Goal: Task Accomplishment & Management: Use online tool/utility

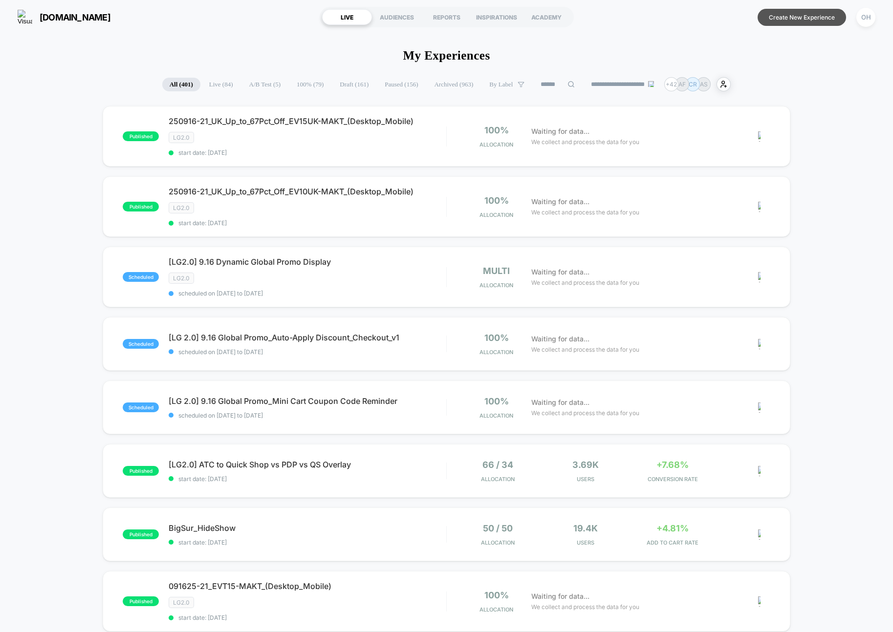
click at [801, 23] on button "Create New Experience" at bounding box center [801, 17] width 88 height 17
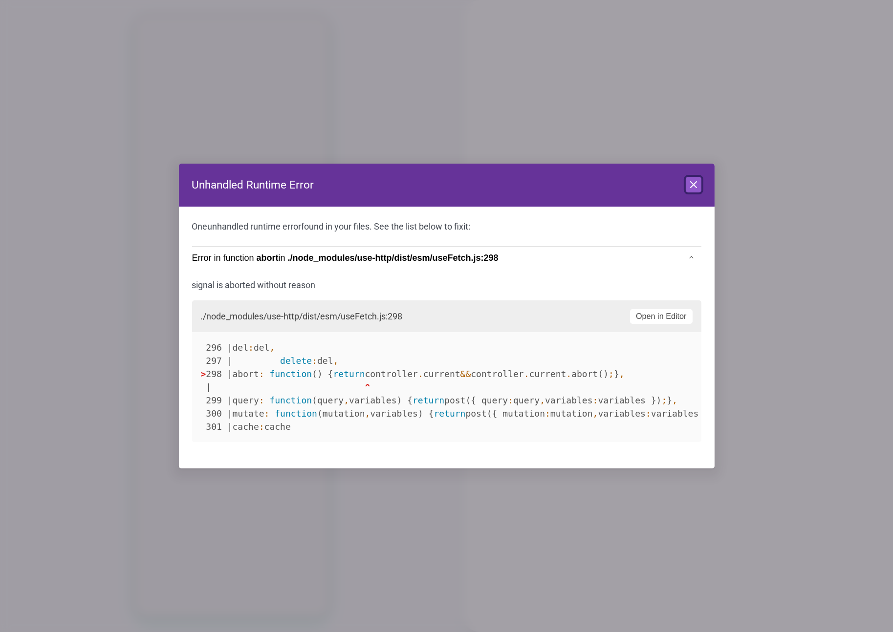
click at [699, 186] on button "Close" at bounding box center [694, 185] width 16 height 16
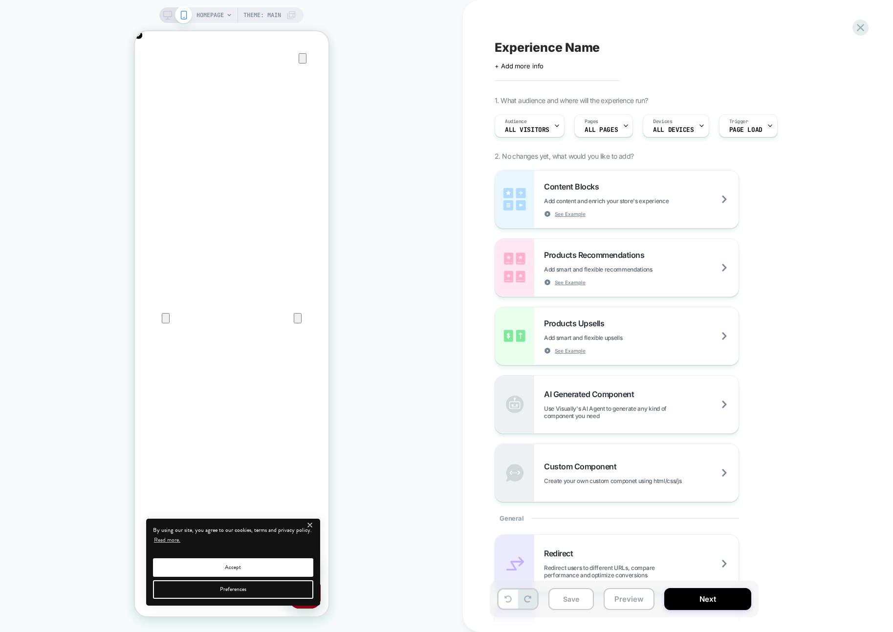
scroll to position [0, 387]
click at [207, 13] on span "HOMEPAGE" at bounding box center [209, 15] width 27 height 16
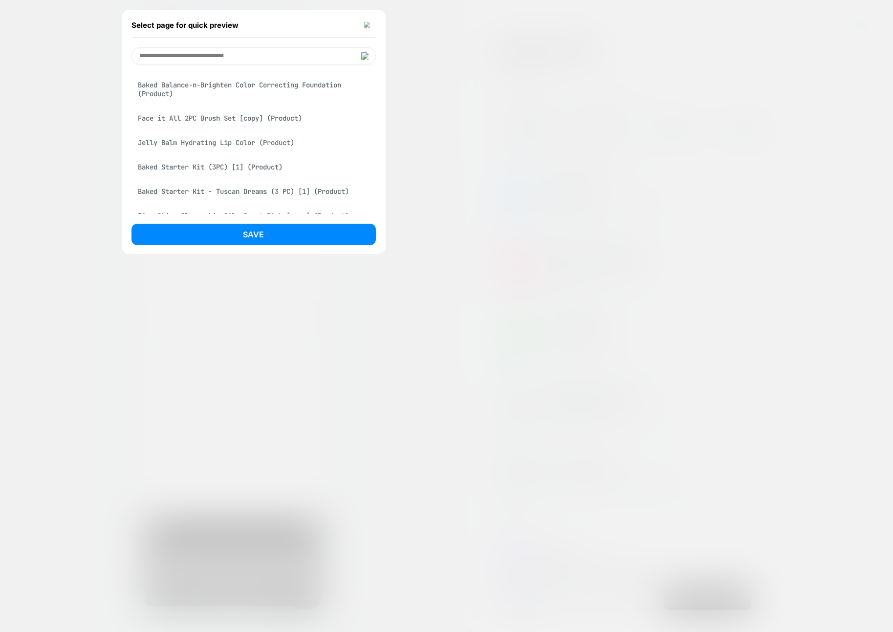
scroll to position [0, 0]
drag, startPoint x: 278, startPoint y: 134, endPoint x: 281, endPoint y: 175, distance: 41.7
click at [278, 128] on div "Face it All 2PC Brush Set [copy] (Product)" at bounding box center [253, 118] width 244 height 19
click at [289, 234] on button "Save" at bounding box center [253, 235] width 244 height 22
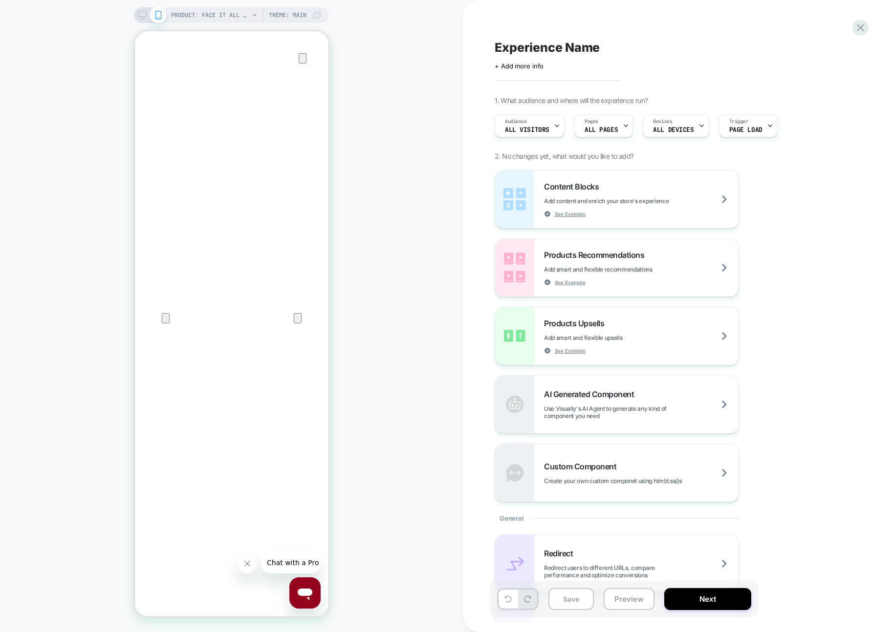
click at [138, 17] on rect at bounding box center [142, 13] width 8 height 5
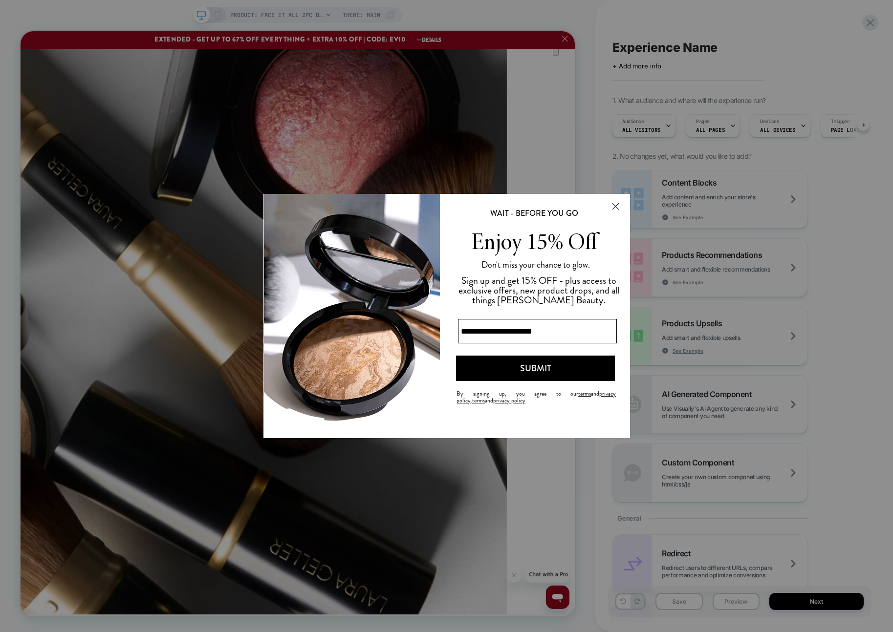
scroll to position [2151, 0]
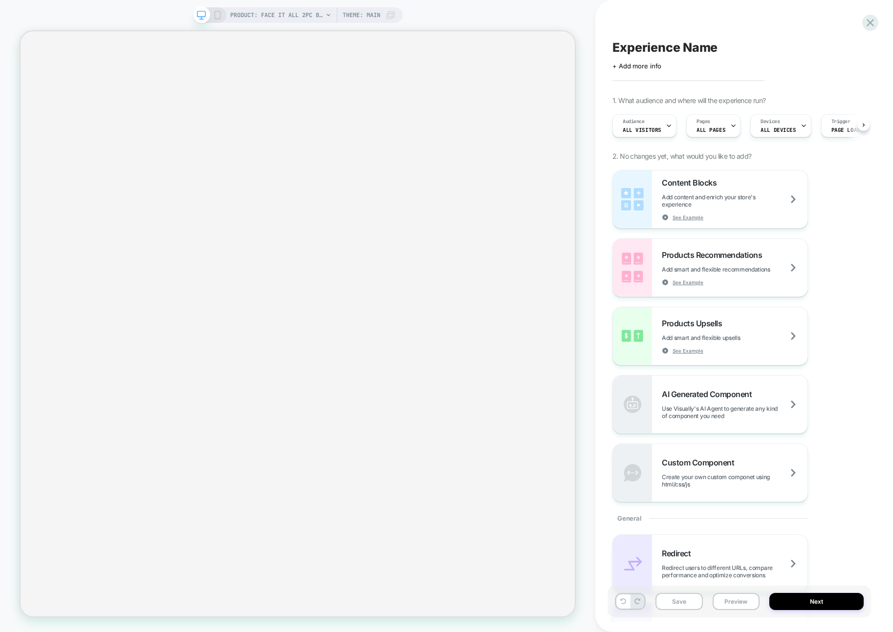
scroll to position [0, 0]
click at [590, 305] on div "PRODUCT: Face it All 2PC Brush Set [copy] PRODUCT: Face it All 2PC Brush Set [c…" at bounding box center [297, 316] width 595 height 613
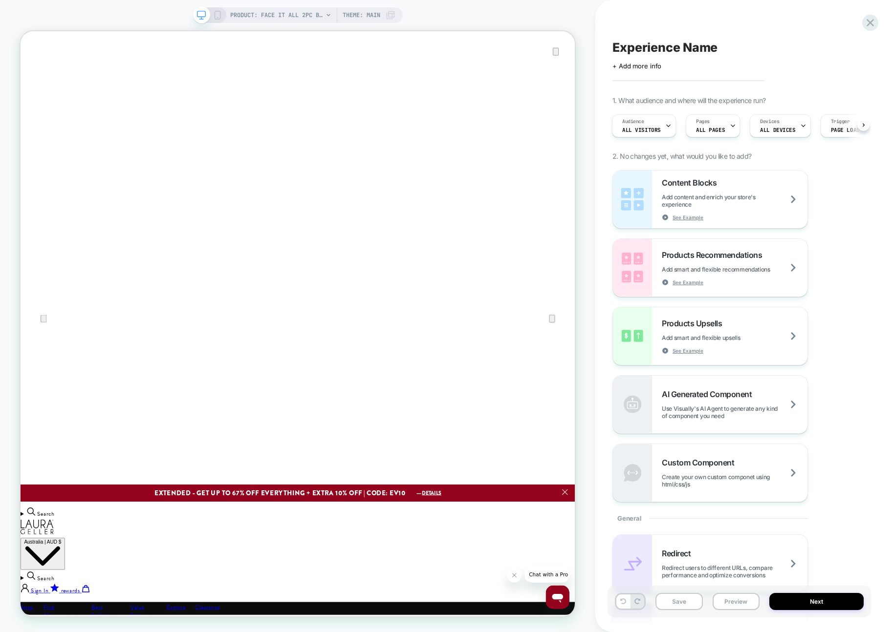
scroll to position [0, 0]
click at [292, 15] on span "PRODUCT: Face it All 2PC Brush Set [copy]" at bounding box center [276, 15] width 93 height 16
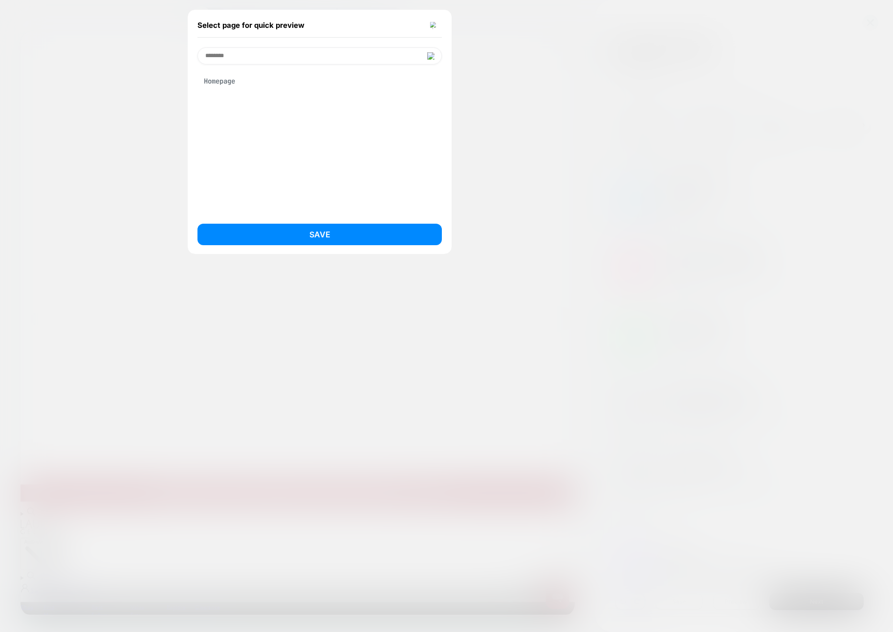
type input "********"
drag, startPoint x: 251, startPoint y: 77, endPoint x: 279, endPoint y: 170, distance: 96.3
click at [251, 78] on div "Homepage" at bounding box center [319, 81] width 244 height 19
drag, startPoint x: 432, startPoint y: 22, endPoint x: 415, endPoint y: 28, distance: 17.3
click at [432, 22] on img at bounding box center [434, 25] width 8 height 7
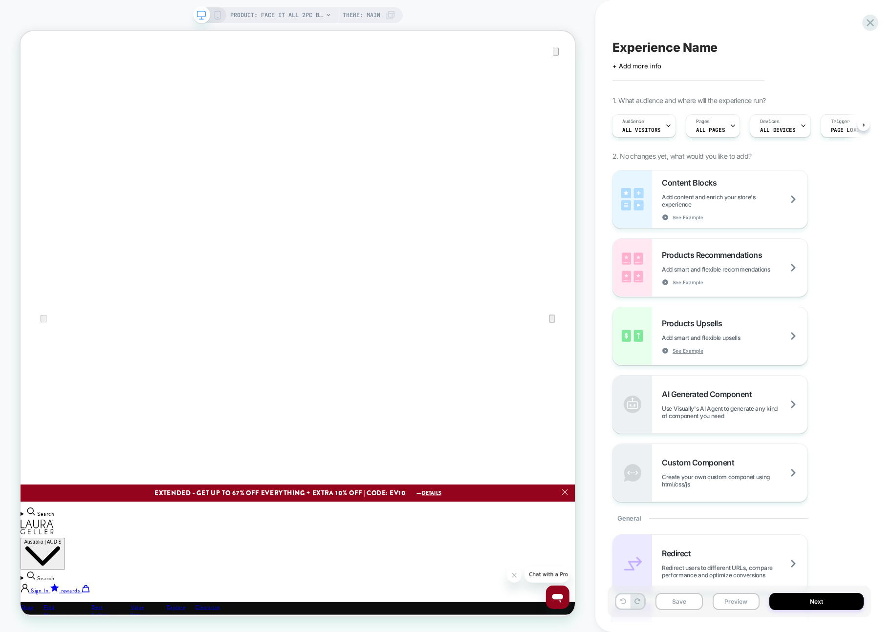
click at [259, 22] on span "PRODUCT: Face it All 2PC Brush Set [copy]" at bounding box center [276, 15] width 93 height 16
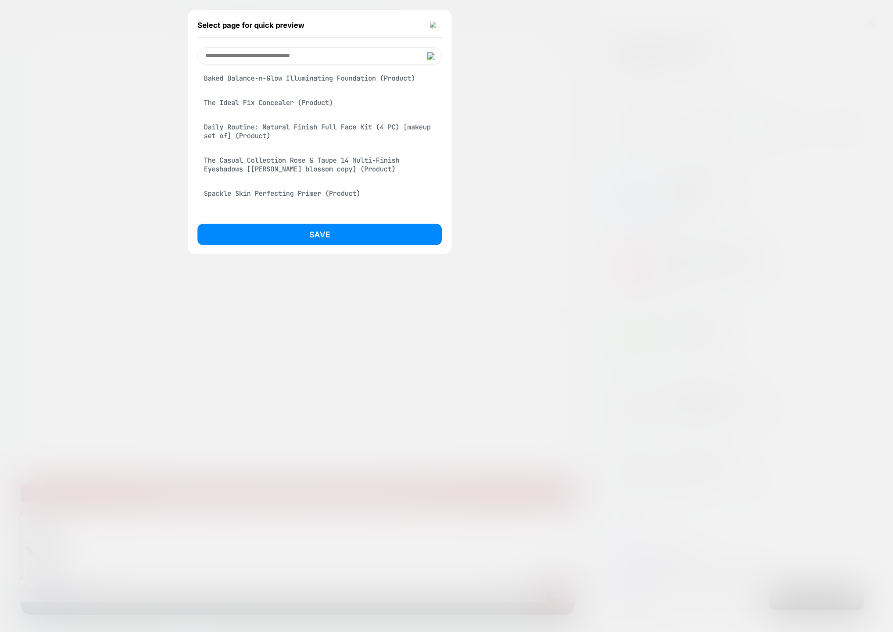
scroll to position [1151, 0]
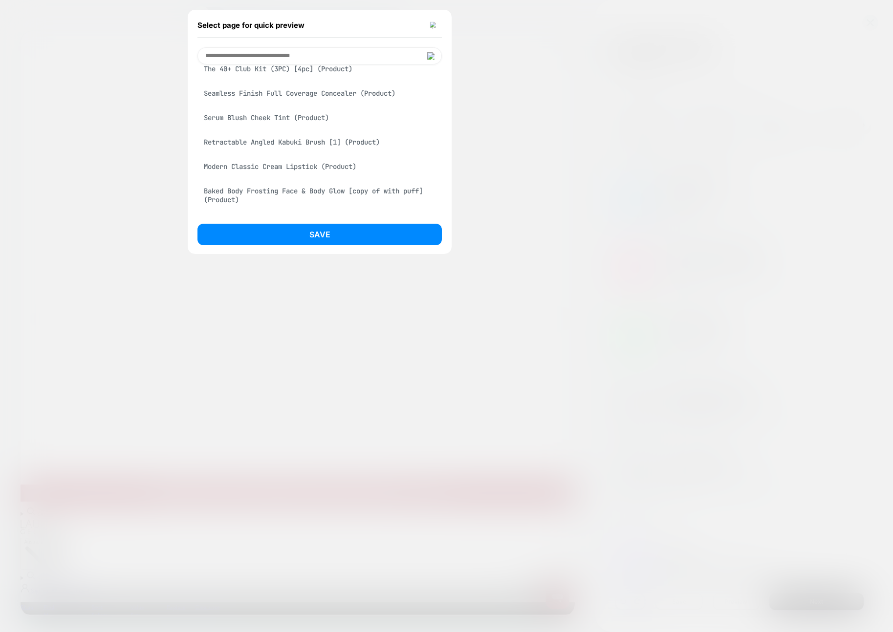
drag, startPoint x: 276, startPoint y: 135, endPoint x: 279, endPoint y: 166, distance: 30.9
click at [276, 127] on div "Serum Blush Cheek Tint (Product)" at bounding box center [319, 117] width 244 height 19
click at [292, 234] on button "Save" at bounding box center [319, 235] width 244 height 22
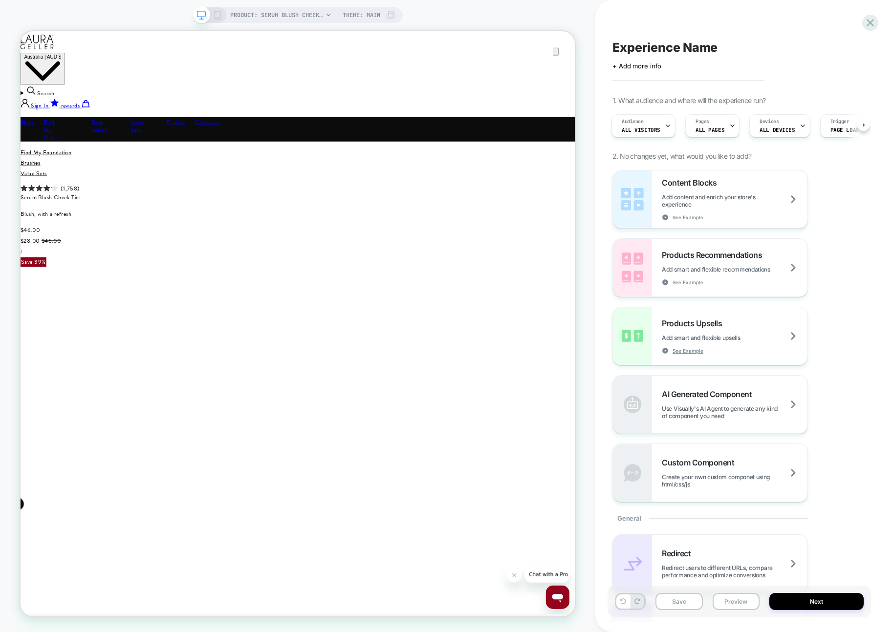
scroll to position [0, 0]
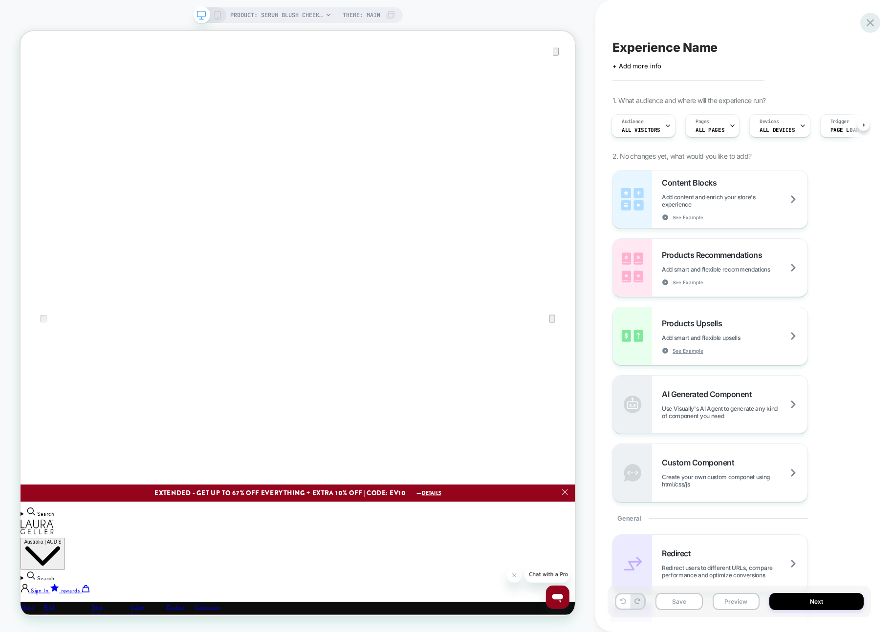
click at [864, 26] on icon at bounding box center [870, 22] width 13 height 13
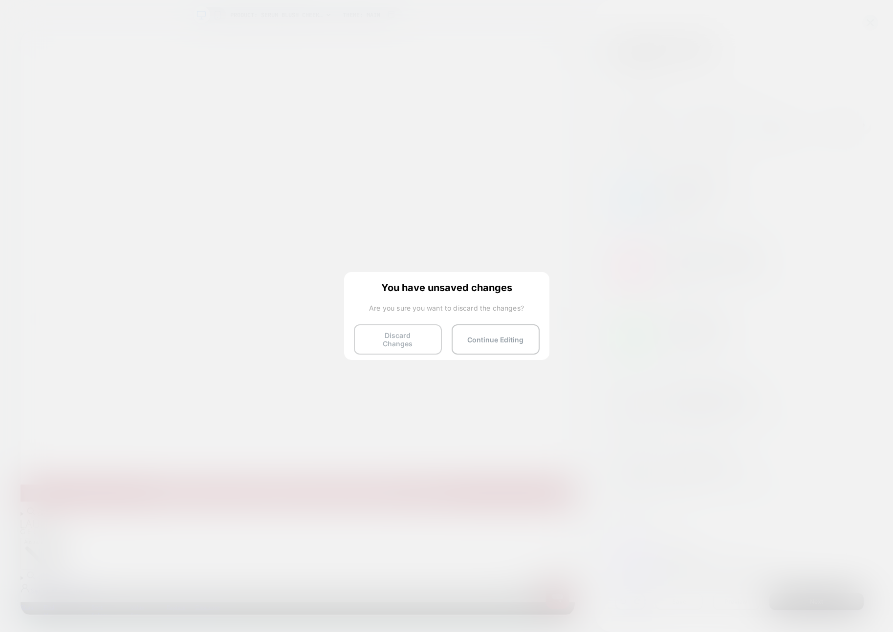
click at [408, 342] on button "Discard Changes" at bounding box center [398, 339] width 88 height 30
click at [370, 340] on button "Discard Changes" at bounding box center [398, 339] width 88 height 30
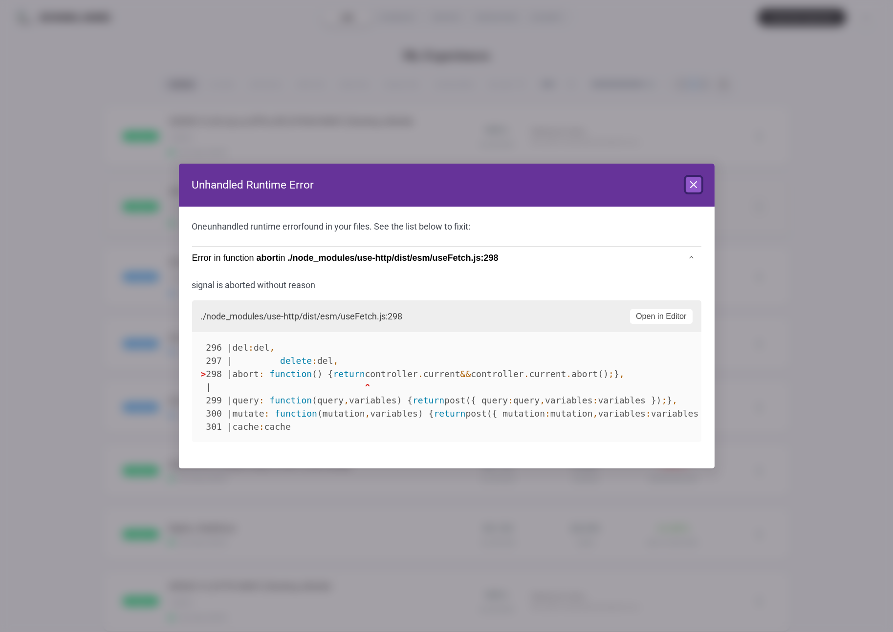
click at [694, 192] on button "Close" at bounding box center [694, 185] width 16 height 16
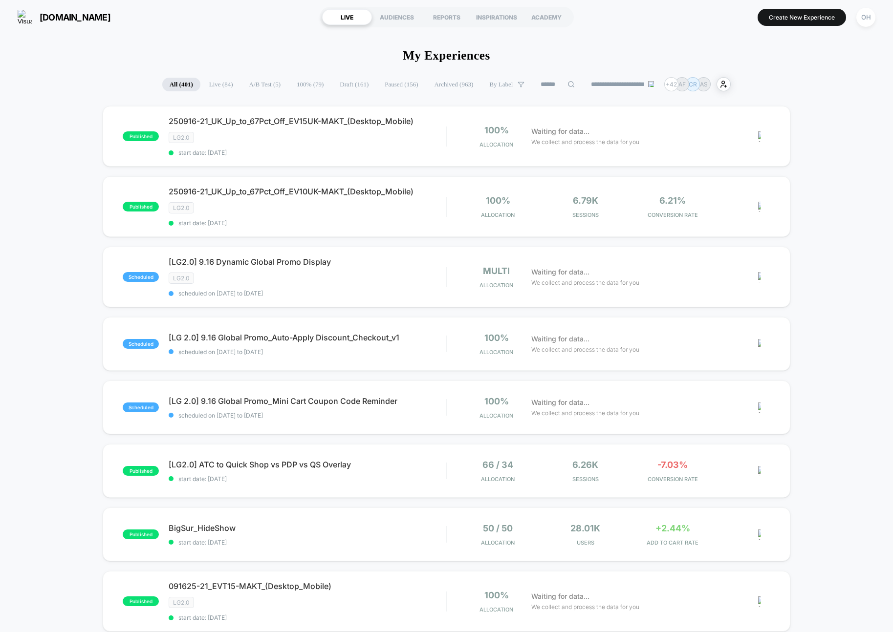
click at [828, 20] on button "Create New Experience" at bounding box center [801, 17] width 88 height 17
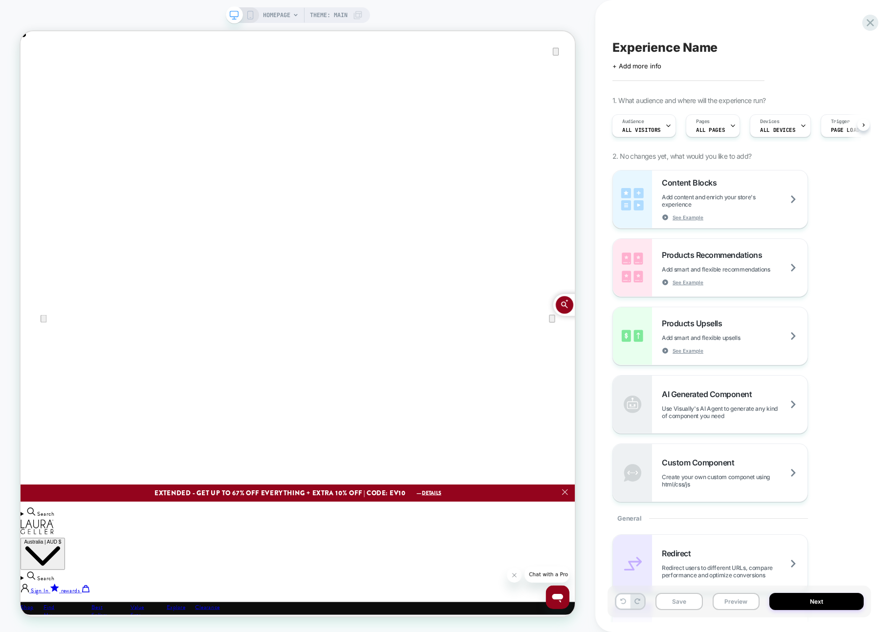
click at [275, 21] on span "HOMEPAGE" at bounding box center [276, 15] width 27 height 16
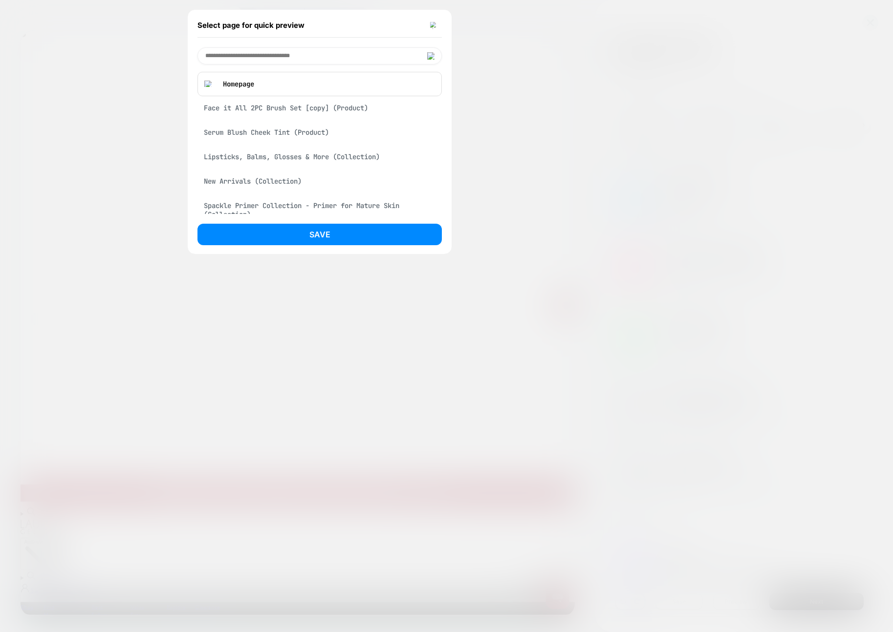
click at [316, 134] on div "Serum Blush Cheek Tint (Product)" at bounding box center [319, 132] width 244 height 19
click at [330, 81] on div "Face it All 2PC Brush Set [copy] (Product)" at bounding box center [319, 81] width 244 height 19
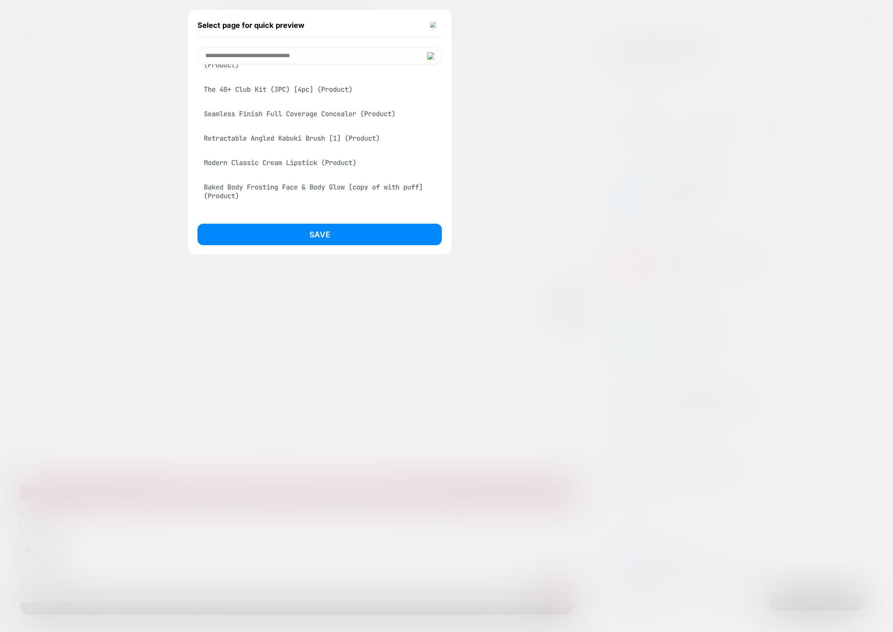
drag, startPoint x: 334, startPoint y: 151, endPoint x: 336, endPoint y: 205, distance: 54.3
click at [334, 148] on div "Retractable Angled Kabuki Brush [1] (Product)" at bounding box center [319, 138] width 244 height 19
click at [337, 229] on button "Save" at bounding box center [319, 235] width 244 height 22
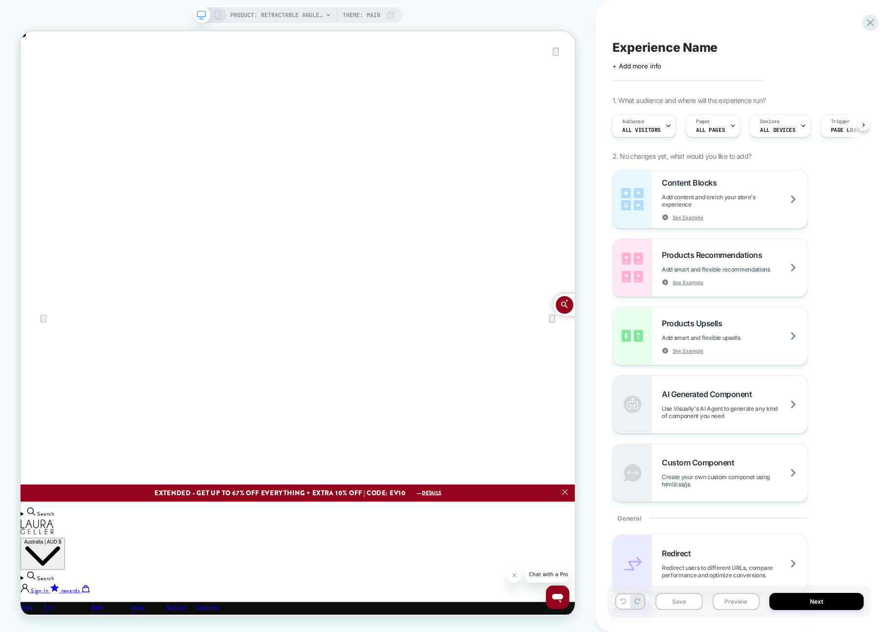
scroll to position [0, 1]
click at [592, 152] on div "PRODUCT: Retractable Angled Kabuki Brush [1] PRODUCT: Retractable Angled Kabuki…" at bounding box center [297, 316] width 595 height 613
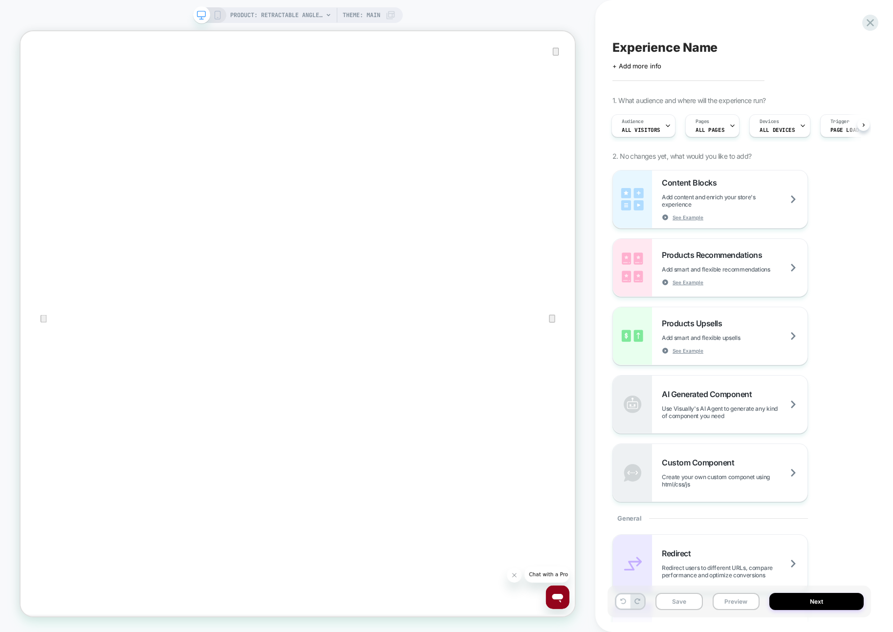
scroll to position [0, 0]
click at [875, 22] on icon at bounding box center [870, 22] width 13 height 13
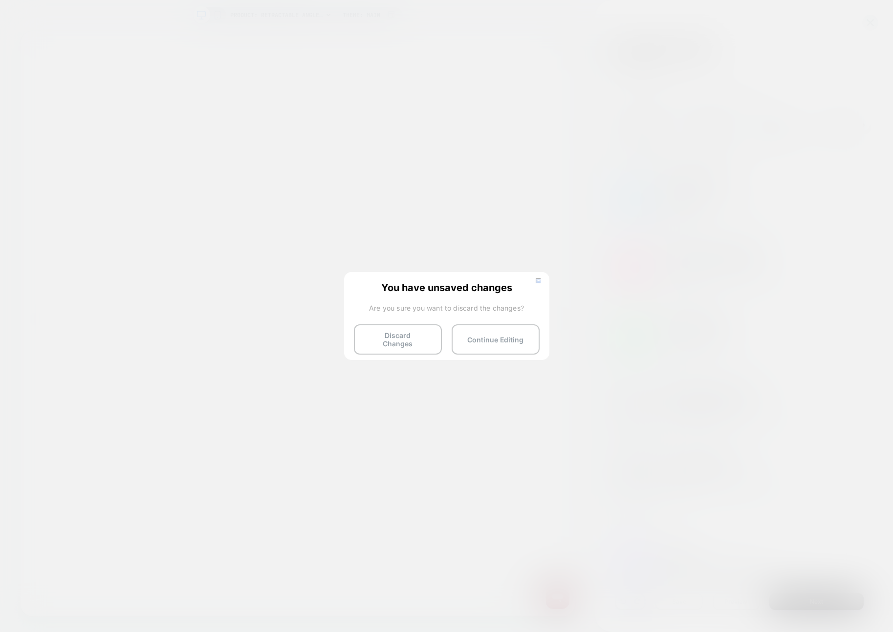
click at [871, 24] on div at bounding box center [446, 316] width 893 height 632
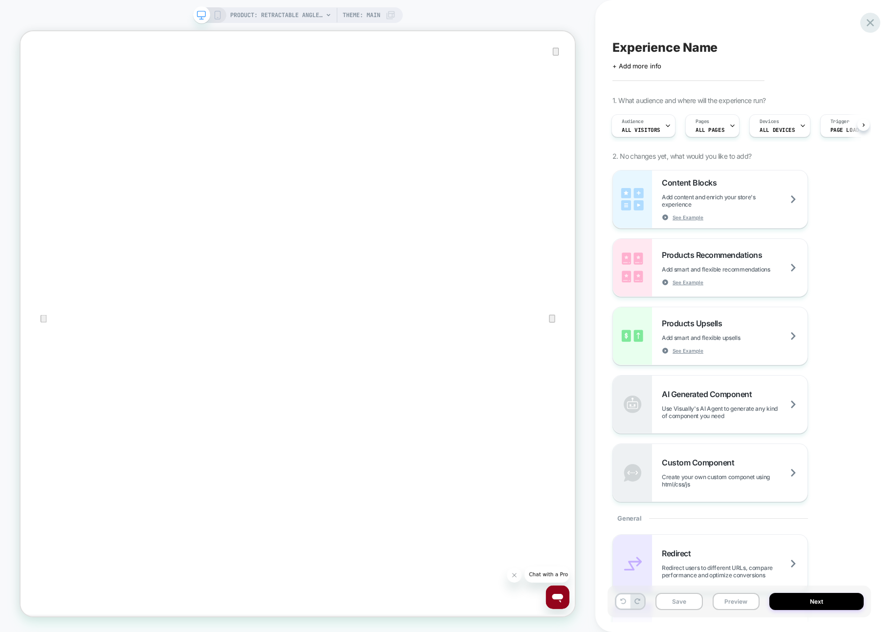
click at [871, 19] on icon at bounding box center [870, 22] width 13 height 13
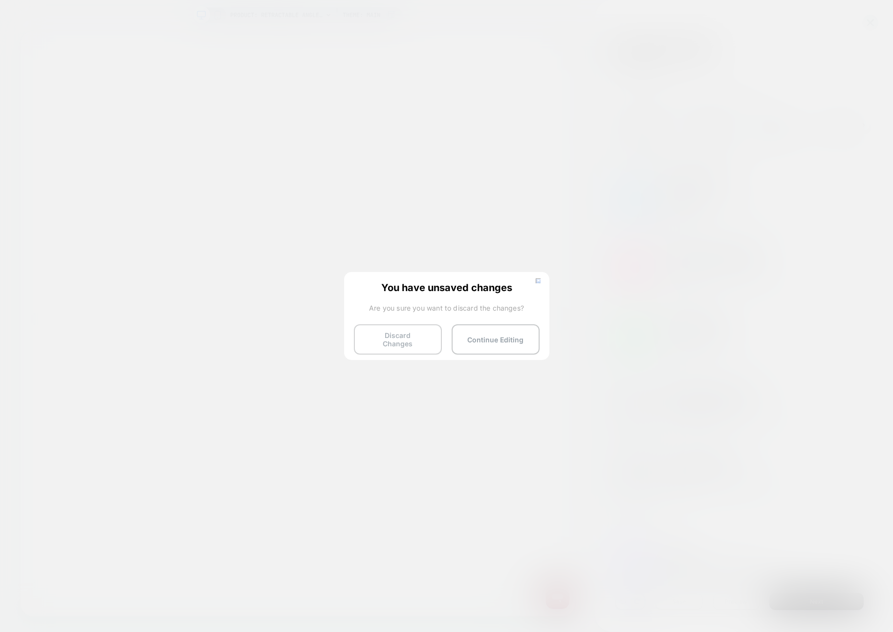
click at [416, 337] on button "Discard Changes" at bounding box center [398, 339] width 88 height 30
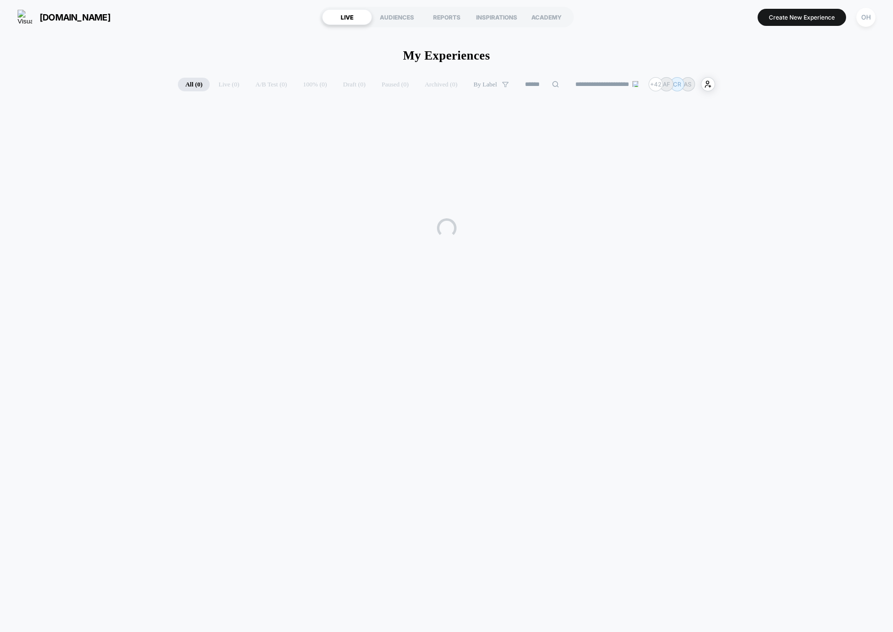
click at [856, 26] on div "OH" at bounding box center [865, 17] width 25 height 24
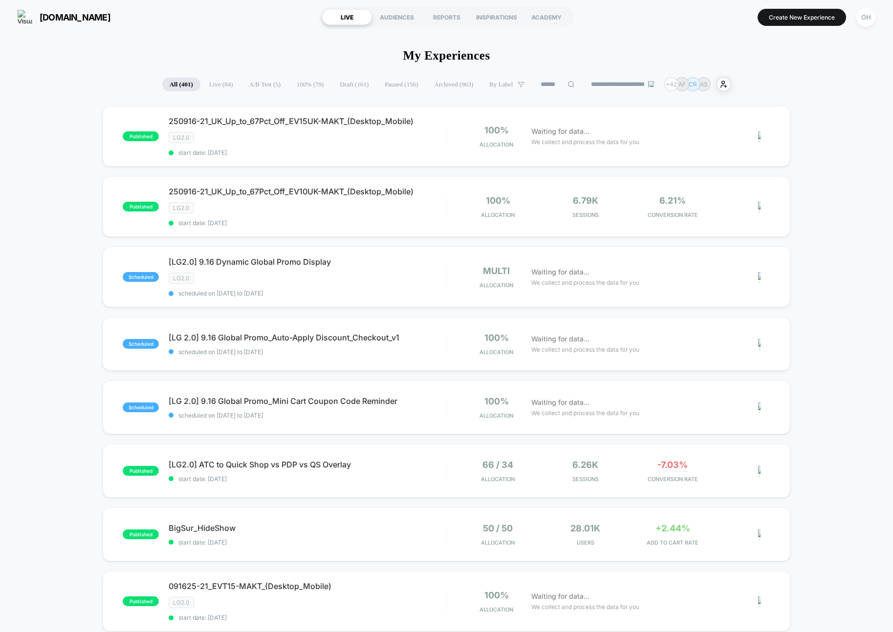
click at [858, 24] on button "OH" at bounding box center [865, 17] width 25 height 20
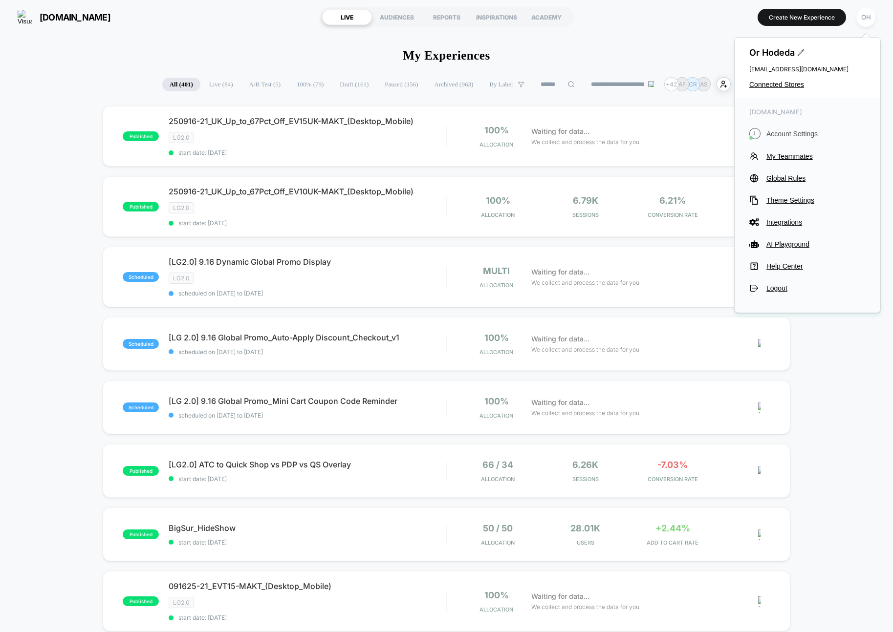
click at [796, 136] on span "Account Settings" at bounding box center [815, 134] width 99 height 8
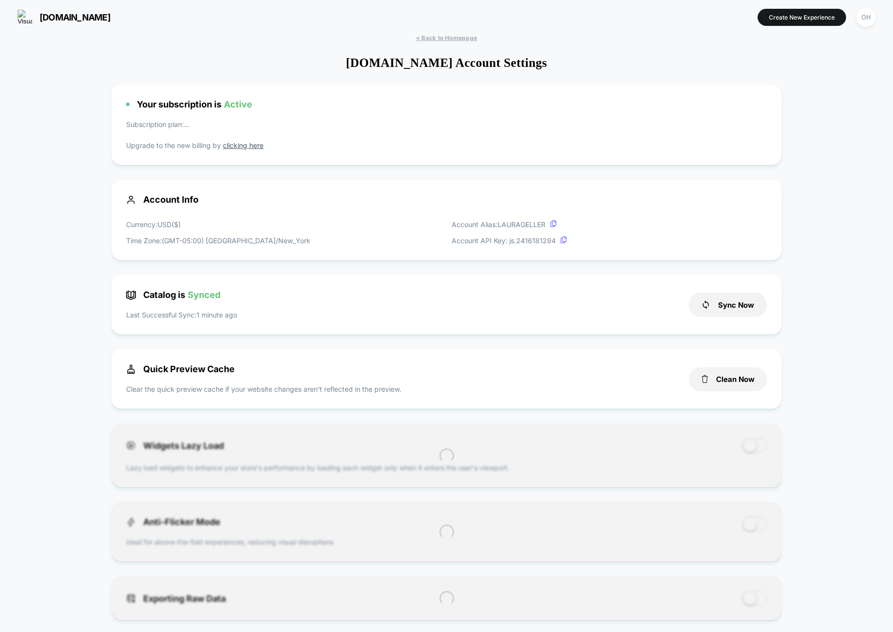
scroll to position [132, 0]
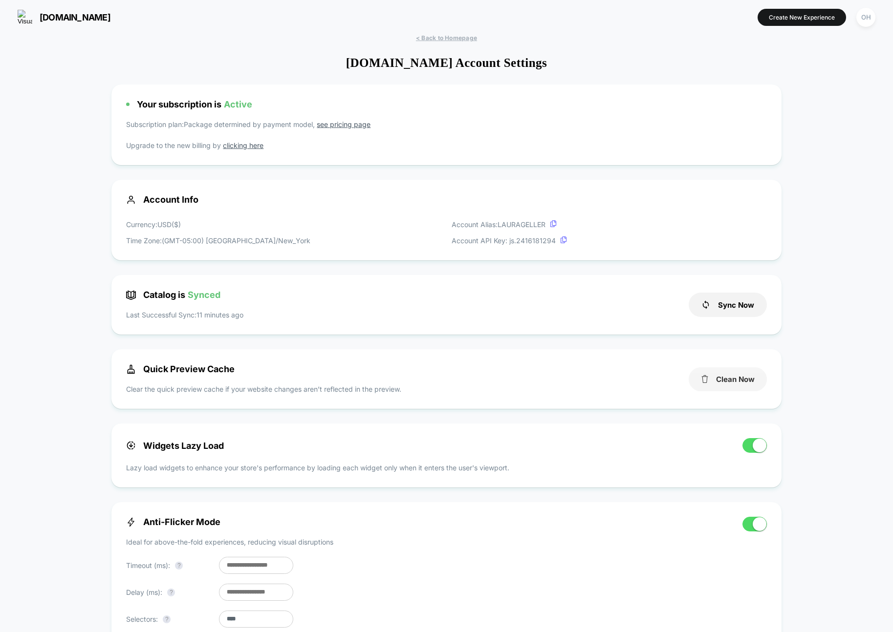
click at [719, 389] on button "Clean Now" at bounding box center [728, 379] width 78 height 24
click at [803, 27] on section "Create New Experience OH" at bounding box center [736, 17] width 283 height 24
click at [802, 24] on button "Create New Experience" at bounding box center [801, 17] width 88 height 17
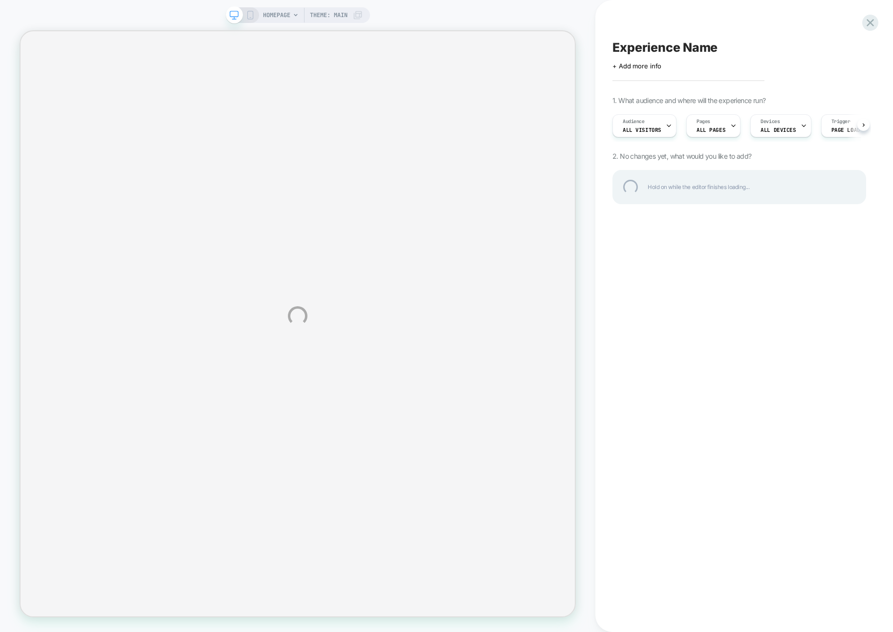
click at [799, 17] on div "HOMEPAGE Theme: MAIN Experience Name Click to edit experience details + Add mor…" at bounding box center [446, 316] width 893 height 632
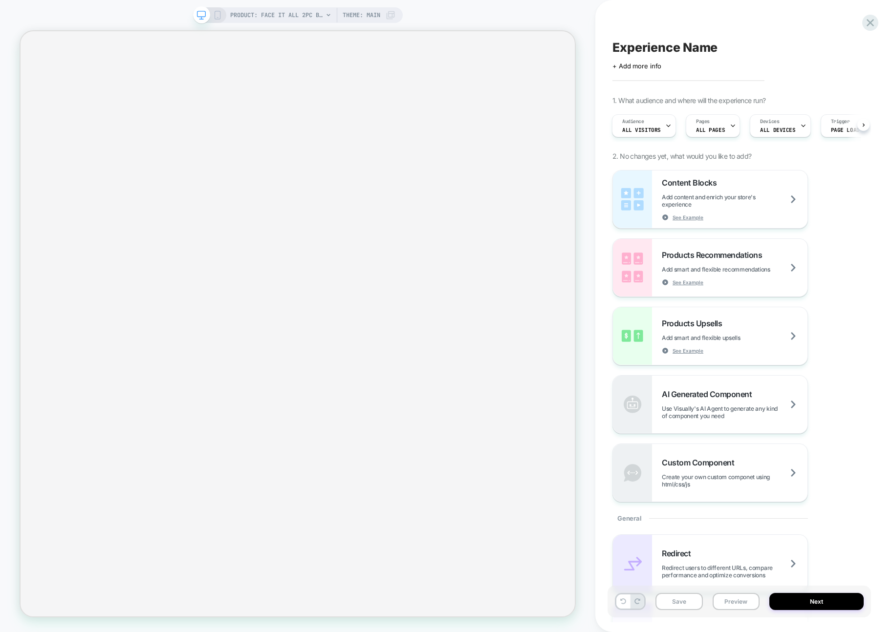
scroll to position [0, 1]
click at [863, 27] on div at bounding box center [870, 23] width 20 height 20
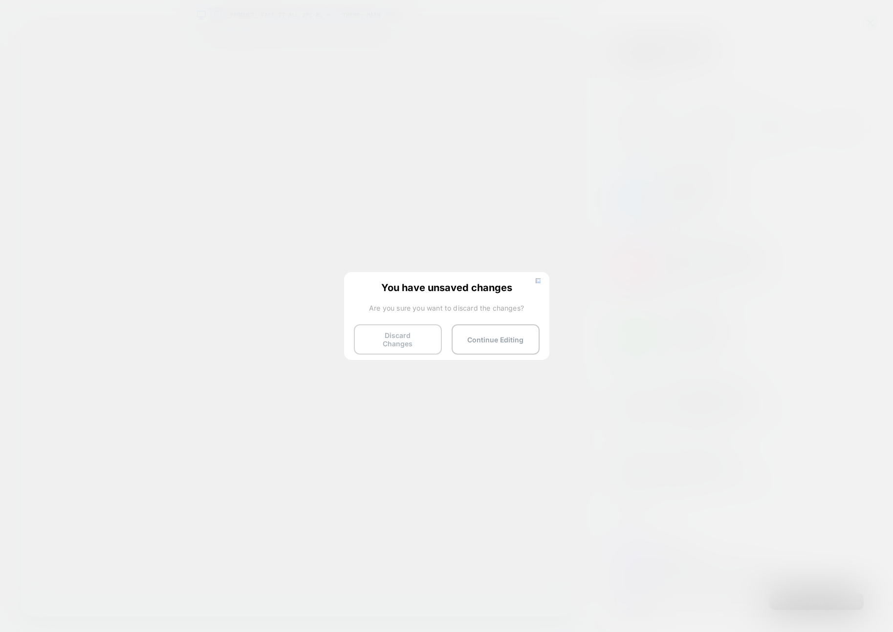
click at [399, 339] on button "Discard Changes" at bounding box center [398, 339] width 88 height 30
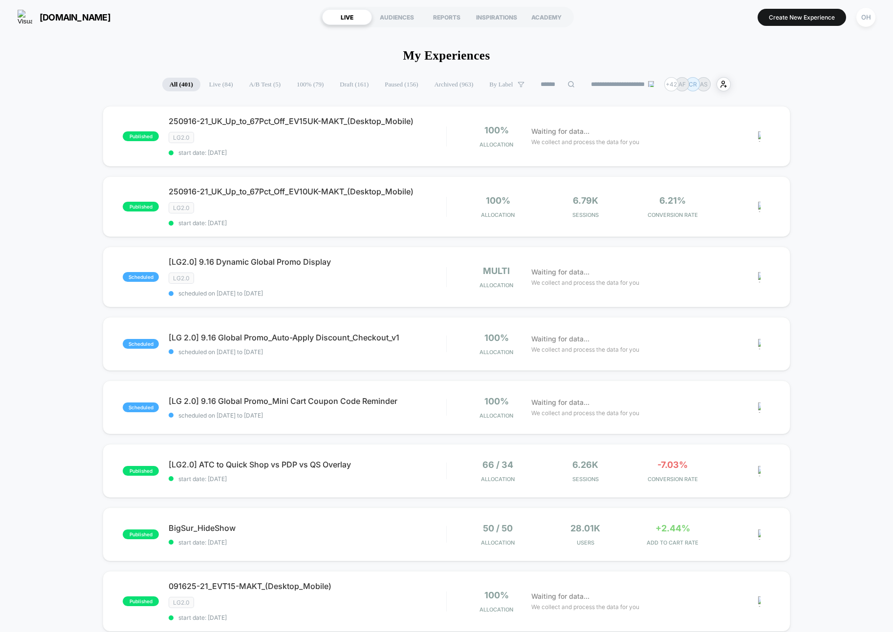
click at [786, 17] on button "Create New Experience" at bounding box center [801, 17] width 88 height 17
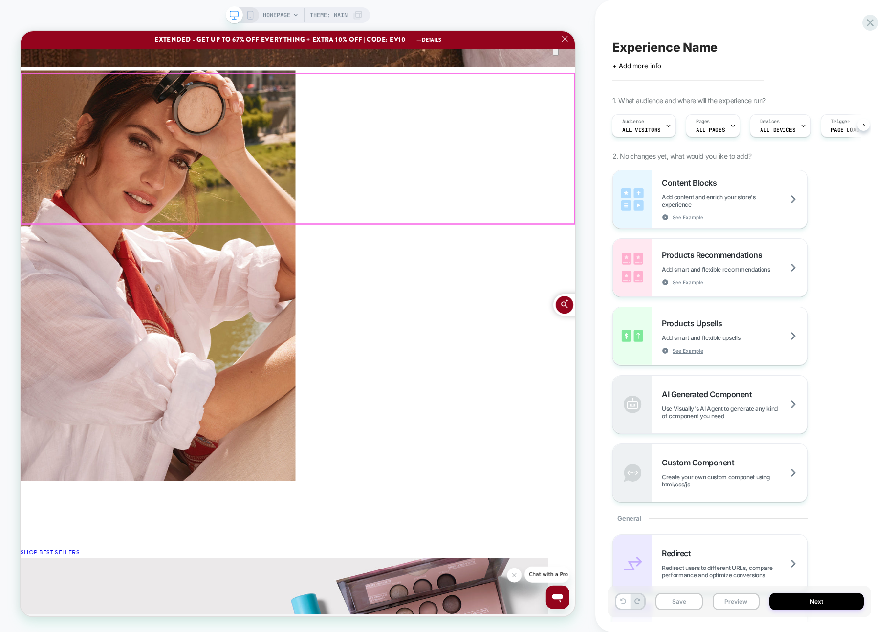
scroll to position [2737, 0]
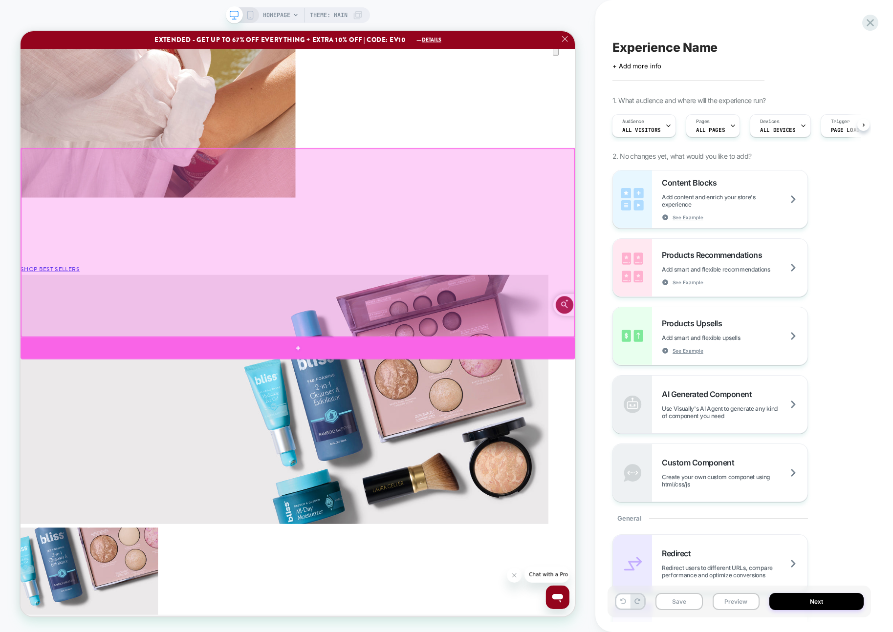
click at [716, 451] on div at bounding box center [390, 454] width 739 height 29
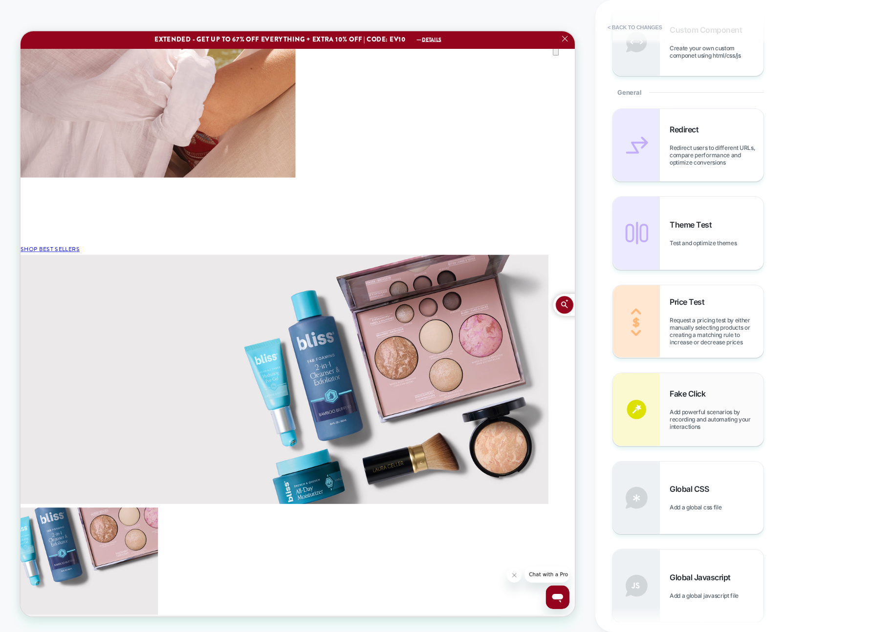
scroll to position [298, 0]
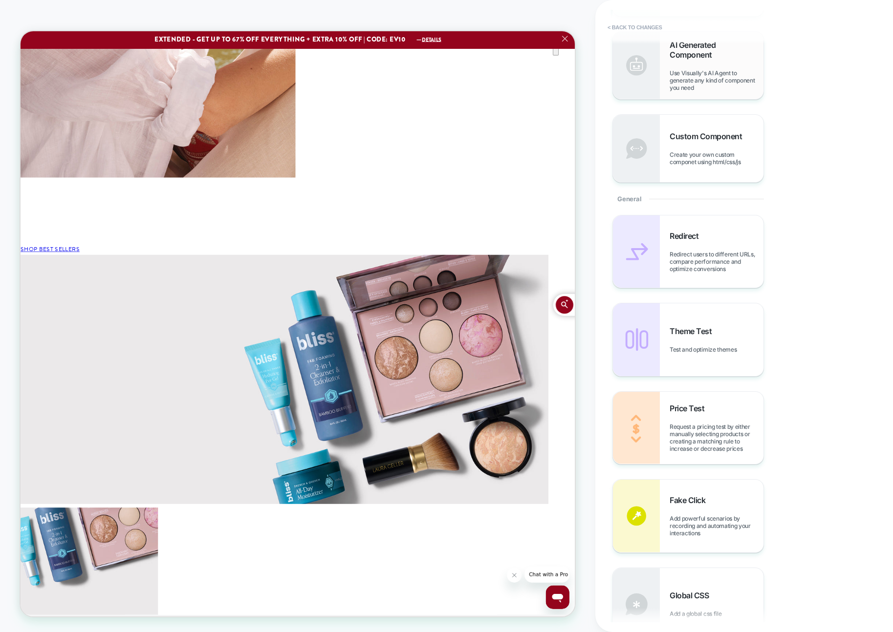
click at [708, 91] on div "AI Generated Component Use Visually's AI Agent to generate any kind of componen…" at bounding box center [688, 65] width 151 height 67
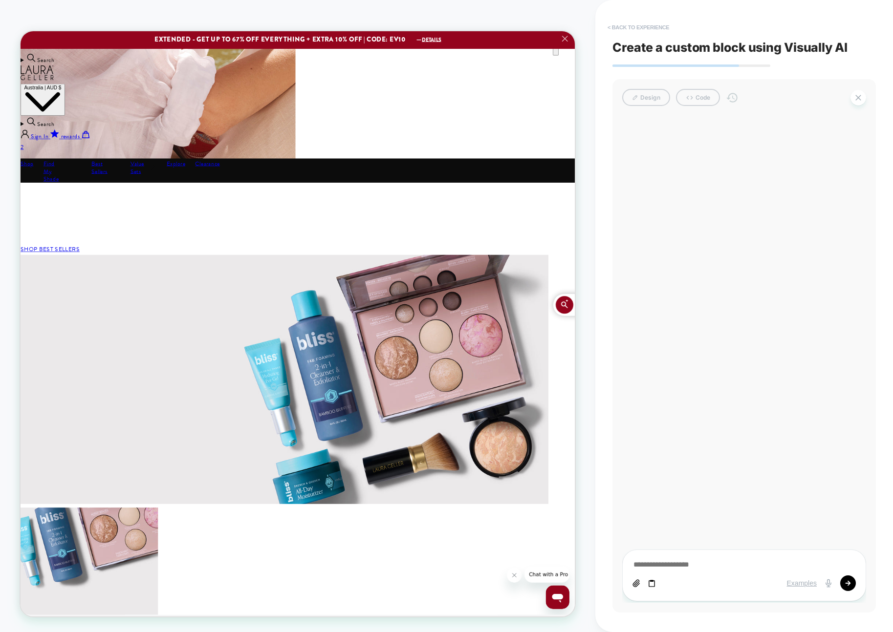
click at [652, 21] on button "< Back to experience" at bounding box center [638, 28] width 71 height 16
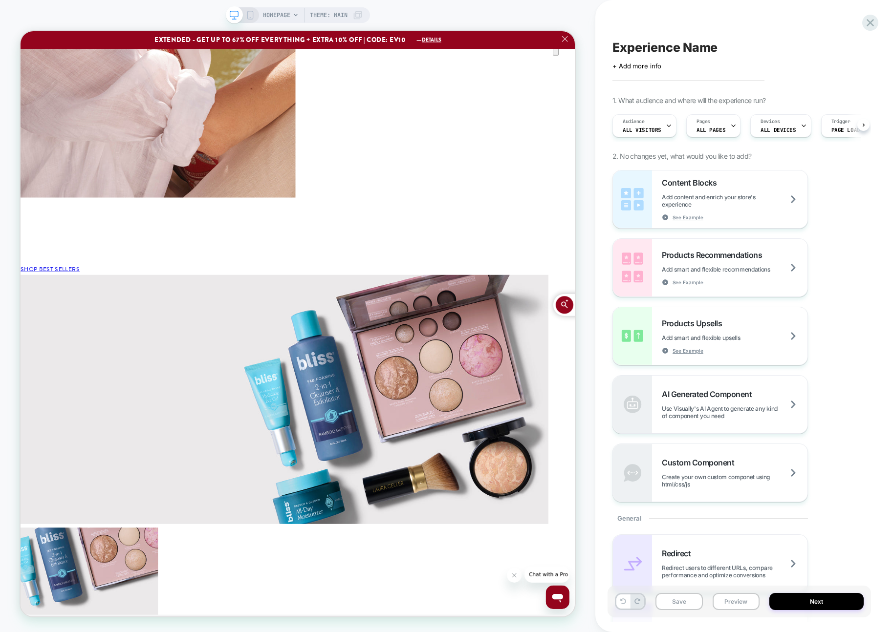
scroll to position [0, 0]
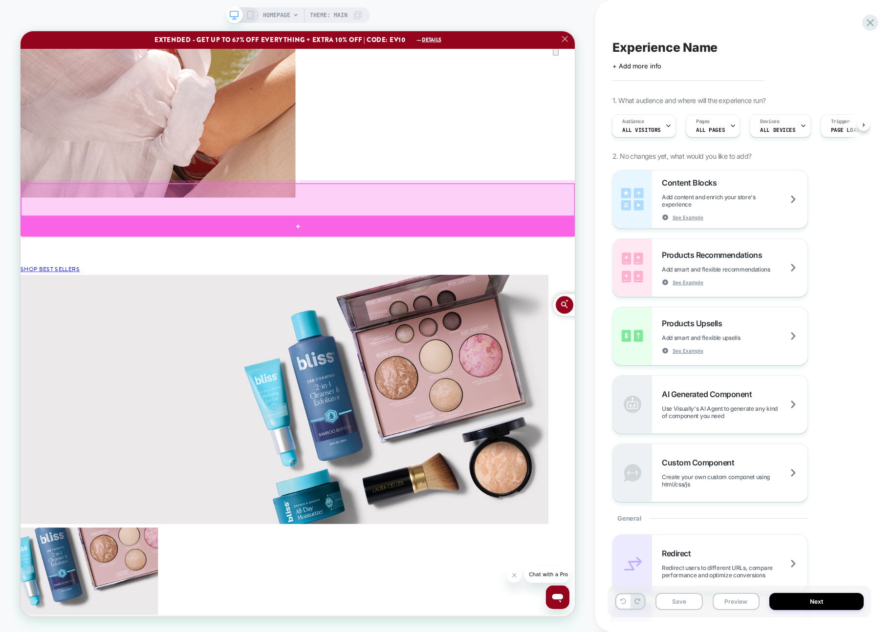
click at [671, 284] on div at bounding box center [390, 292] width 739 height 27
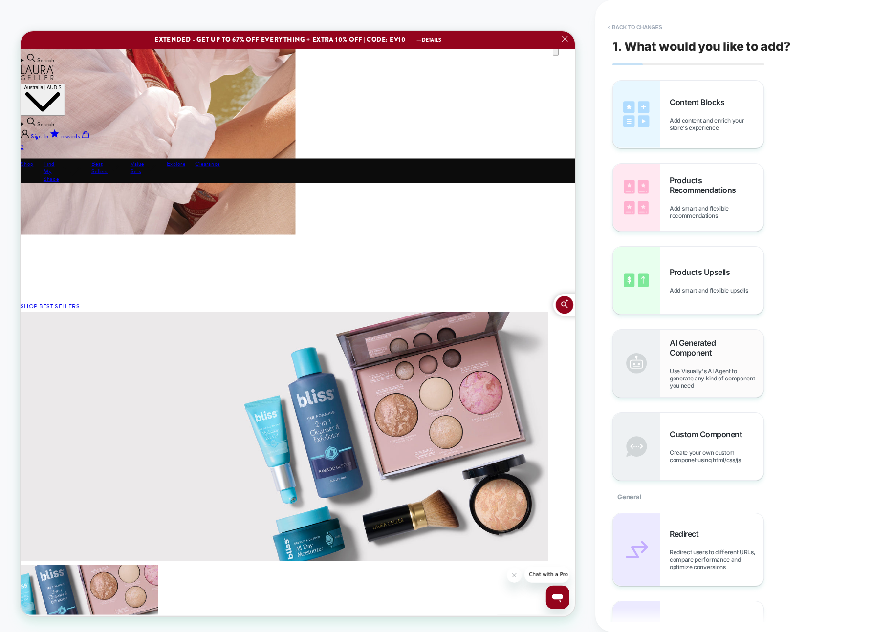
scroll to position [2607, 0]
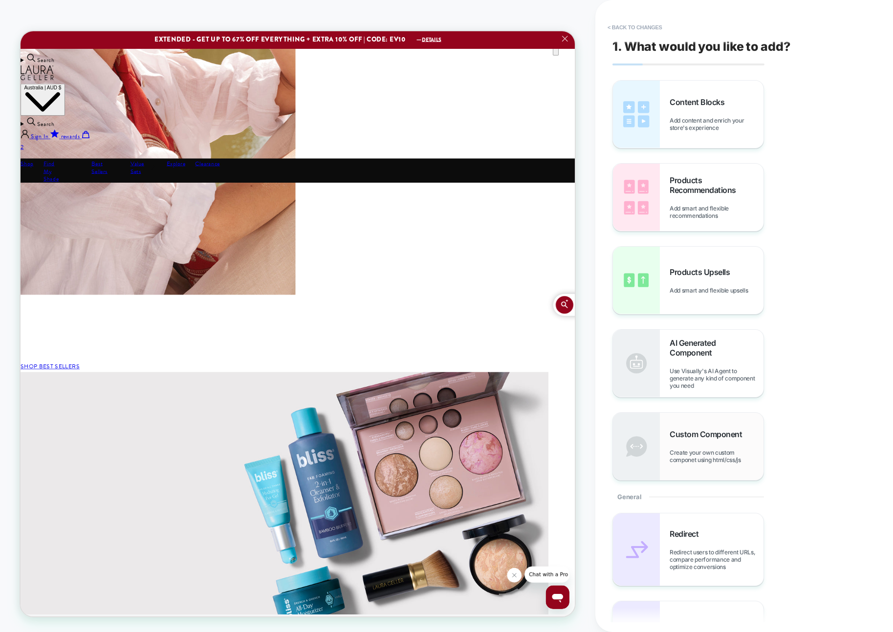
click at [681, 439] on span "Custom Component" at bounding box center [707, 435] width 77 height 10
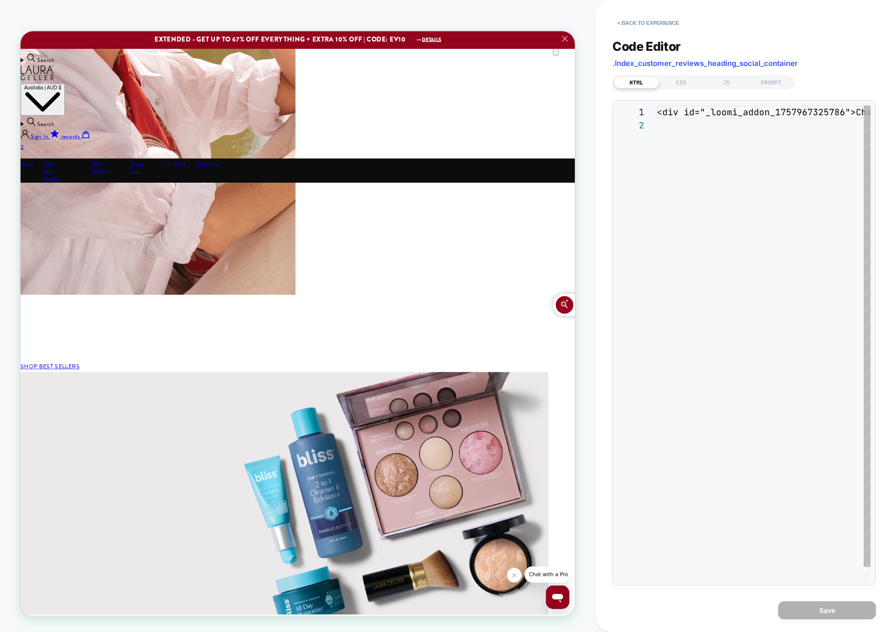
scroll to position [2608, 0]
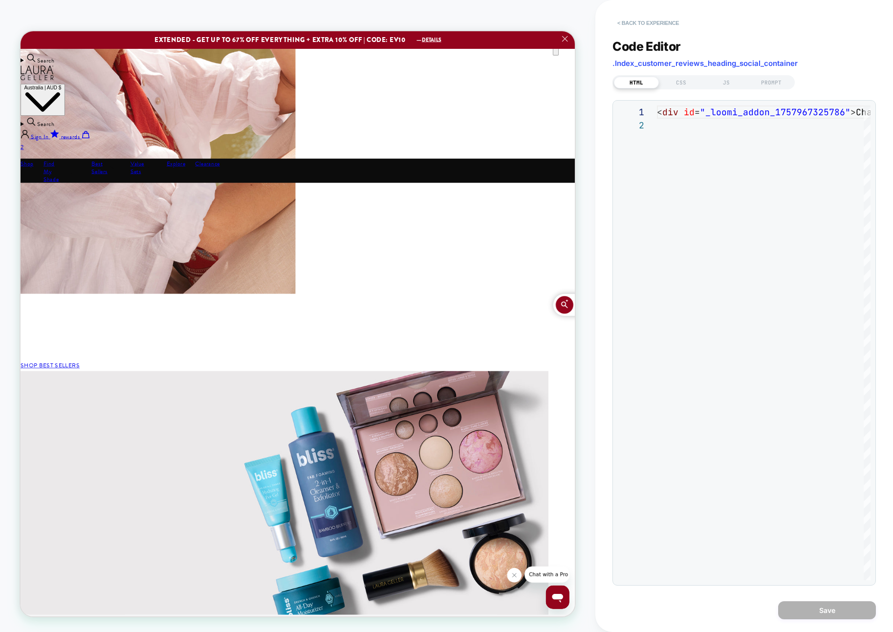
click at [663, 19] on button "< Back to experience" at bounding box center [647, 23] width 71 height 16
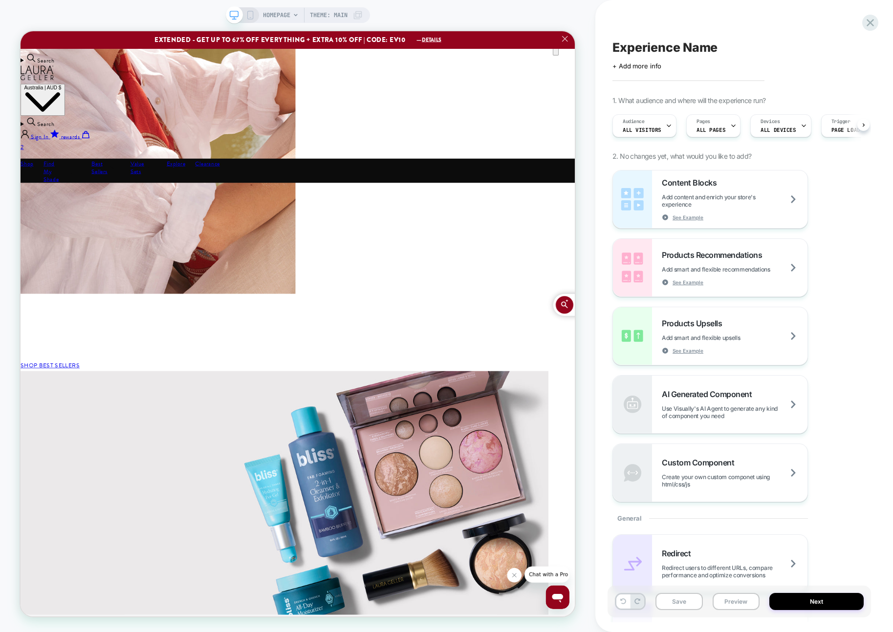
scroll to position [0, 0]
click at [663, 19] on div "Experience Name Click to edit experience details + Add more info 1. What audien…" at bounding box center [738, 316] width 263 height 613
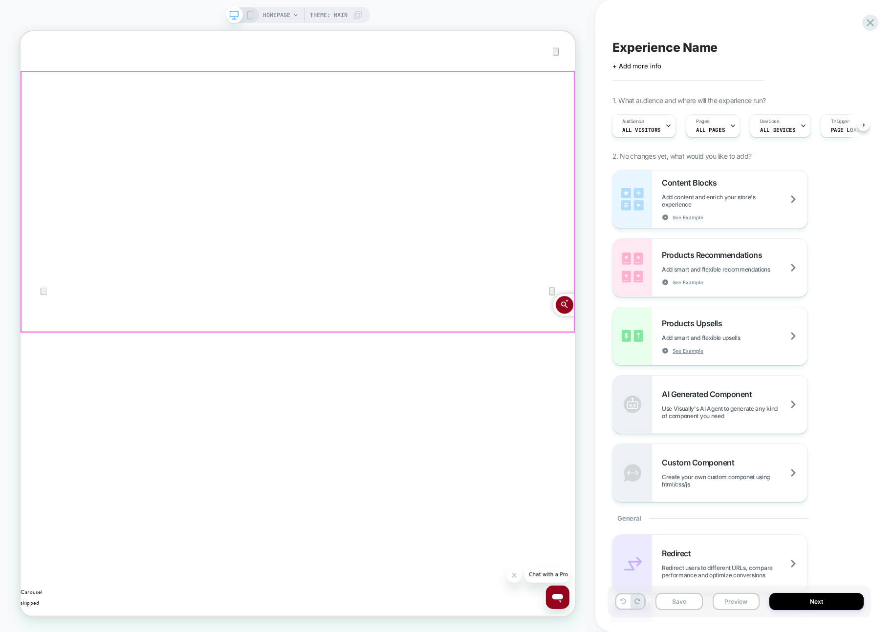
scroll to position [0, 0]
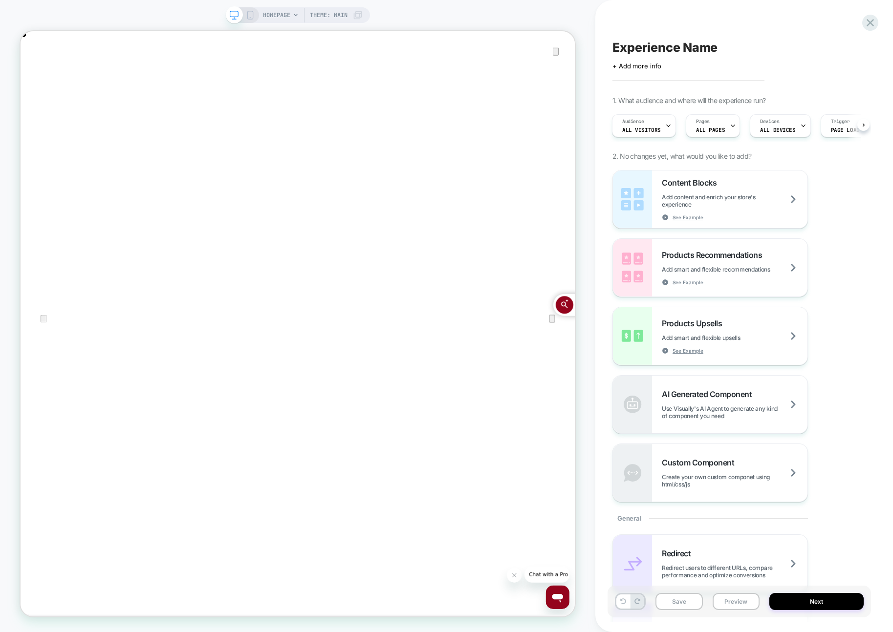
click at [864, 436] on div "Content Blocks Add content and enrich your store's experience See Example Produ…" at bounding box center [739, 336] width 254 height 332
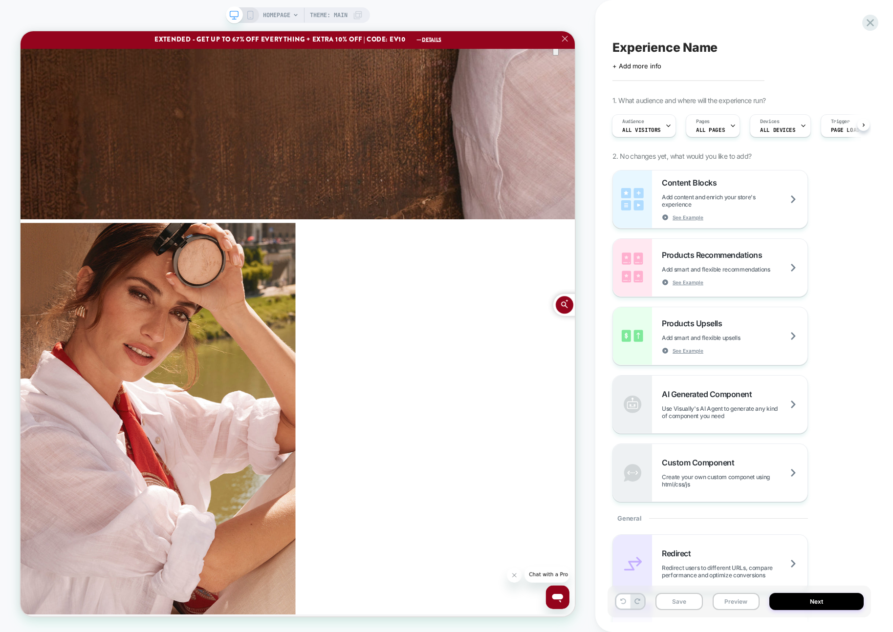
scroll to position [2427, 0]
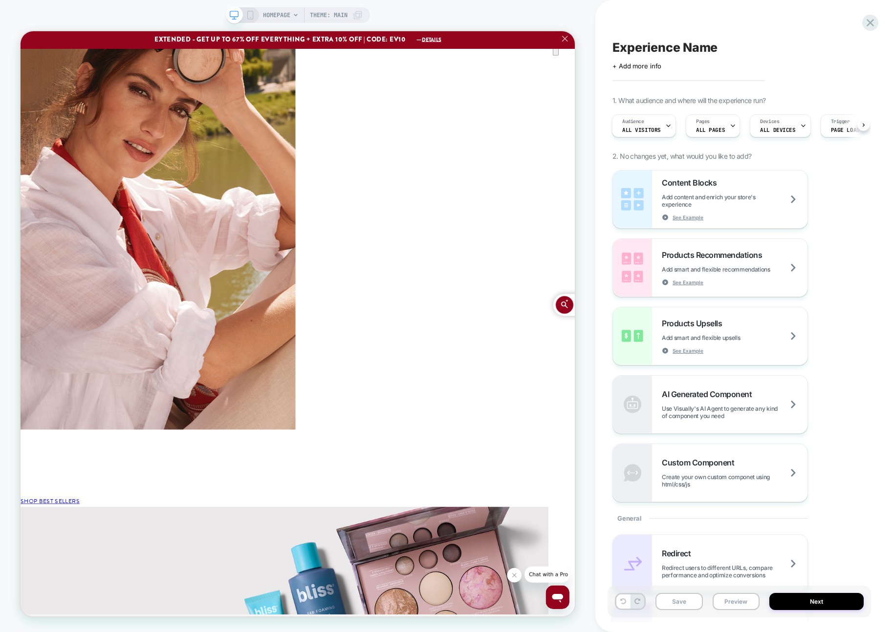
click at [284, 18] on span "HOMEPAGE" at bounding box center [276, 15] width 27 height 16
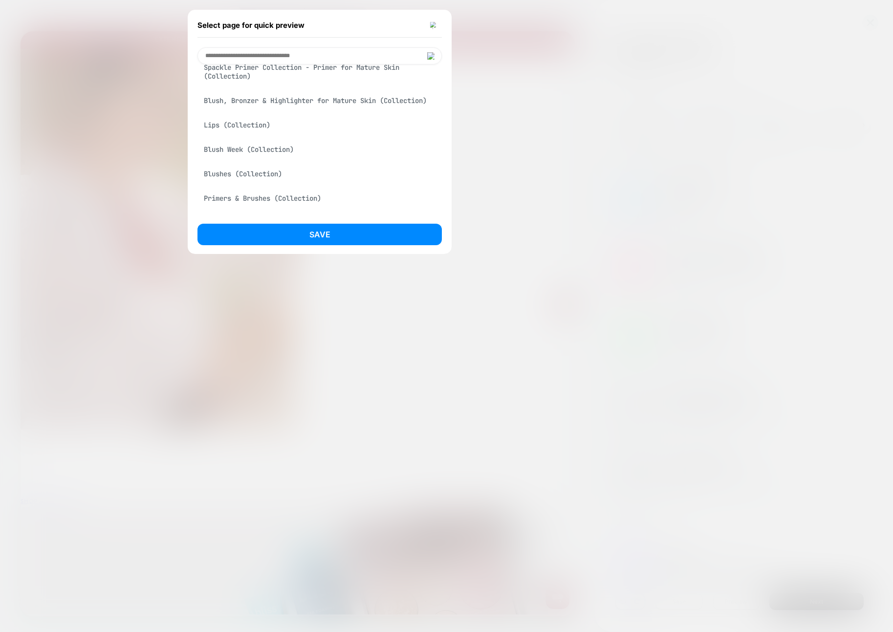
scroll to position [174, 0]
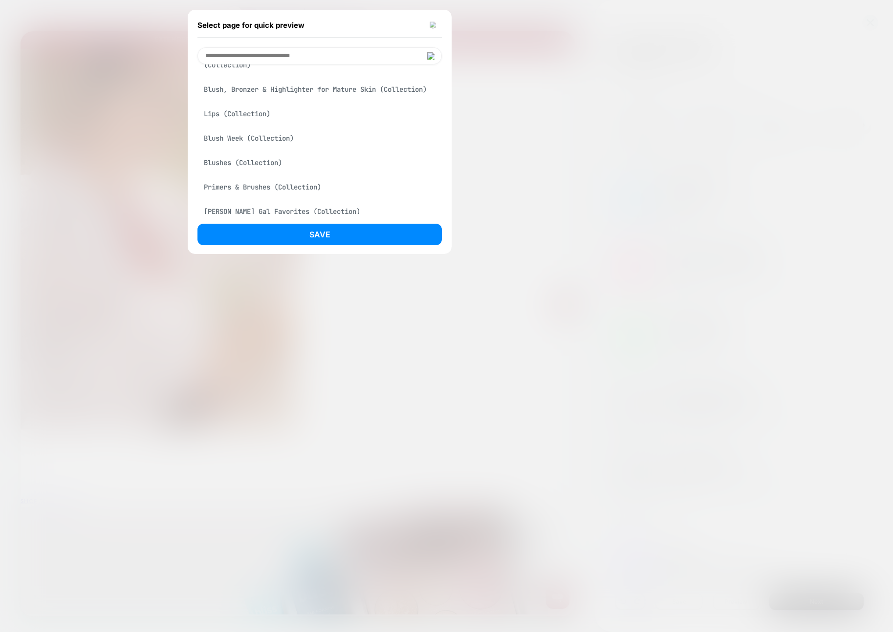
click at [430, 29] on img at bounding box center [434, 25] width 8 height 7
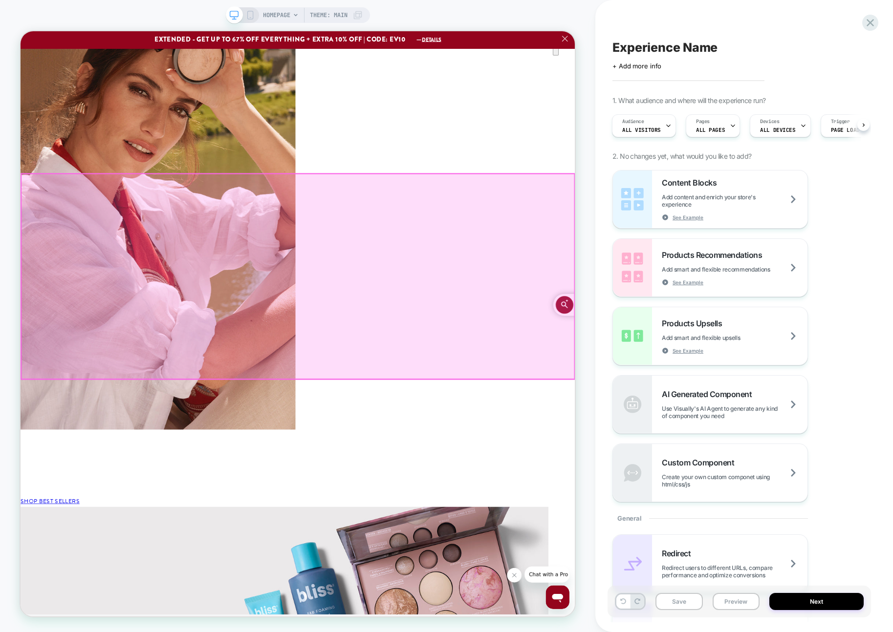
scroll to position [0, 0]
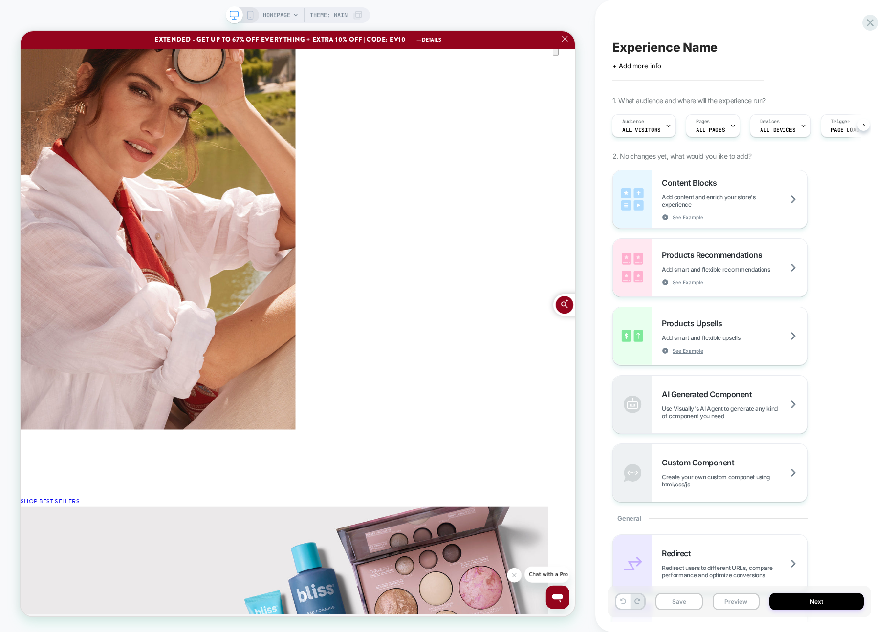
click at [269, 9] on span "HOMEPAGE" at bounding box center [276, 15] width 27 height 16
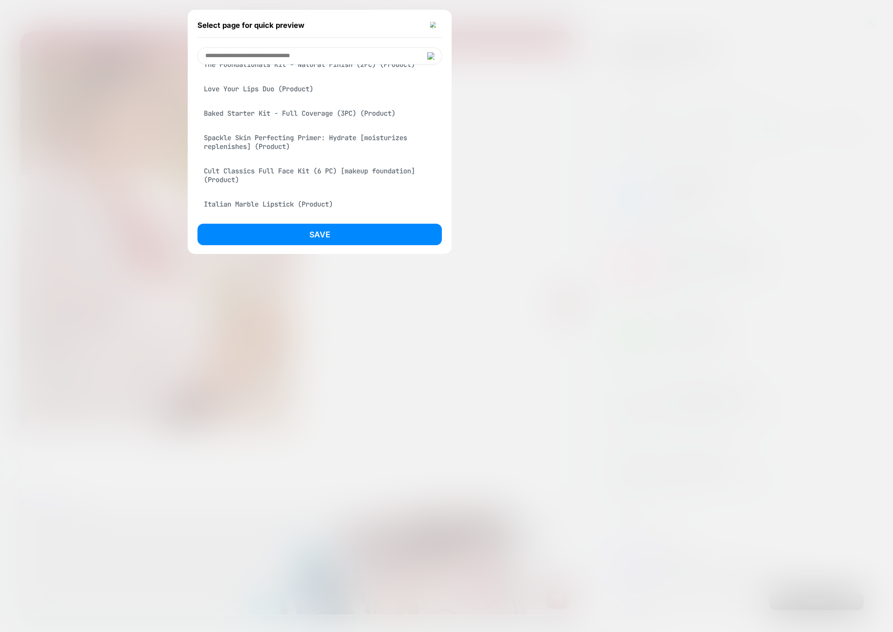
scroll to position [993, 0]
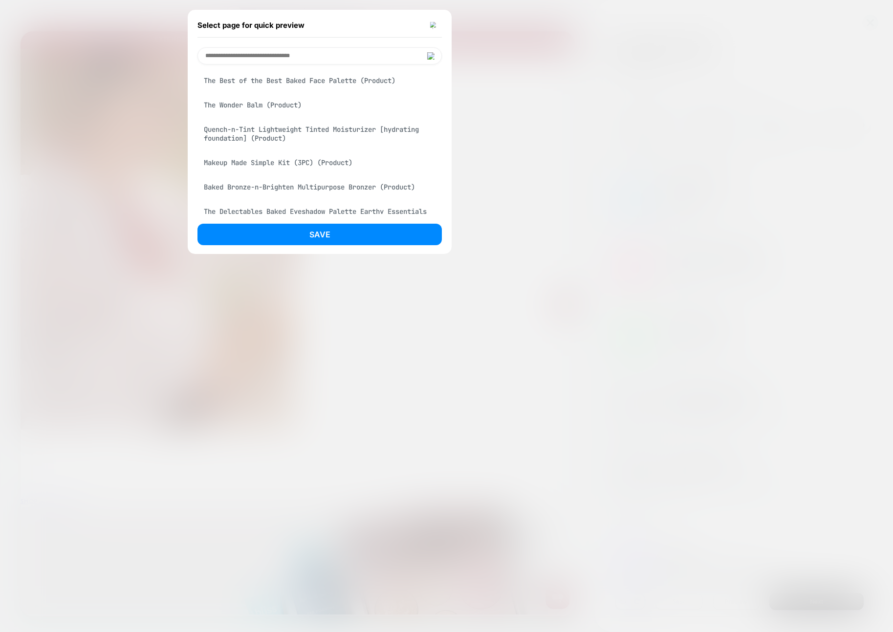
click at [313, 172] on div "Makeup Made Simple Kit (3PC) (Product)" at bounding box center [319, 162] width 244 height 19
click at [315, 196] on div "Baked Bronze-n-Brighten Multipurpose Bronzer (Product)" at bounding box center [319, 187] width 244 height 19
click at [317, 227] on button "Save" at bounding box center [319, 235] width 244 height 22
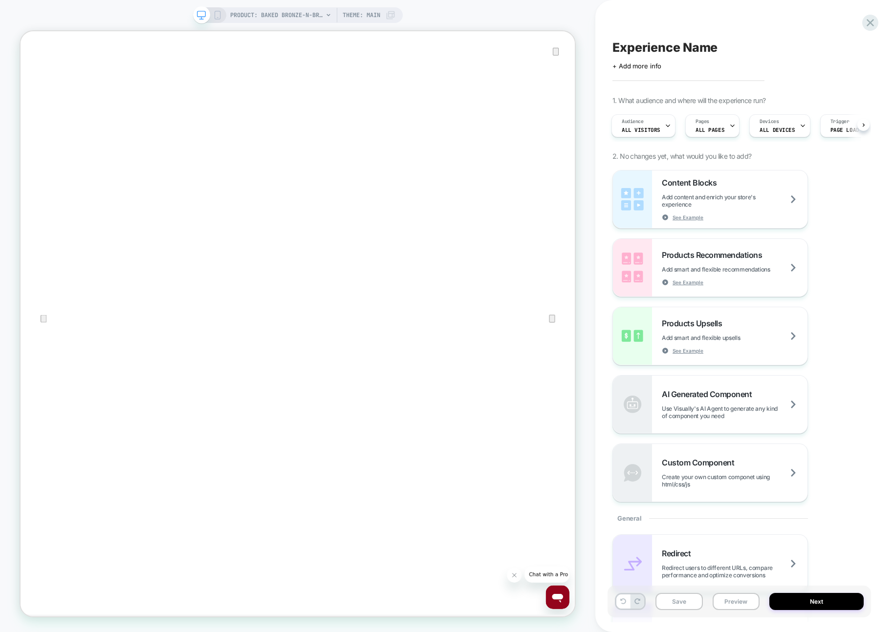
scroll to position [0, 0]
click at [873, 14] on div "Experience Name Click to edit experience details + Add more info 1. What audien…" at bounding box center [743, 316] width 263 height 632
click at [869, 19] on icon at bounding box center [870, 22] width 13 height 13
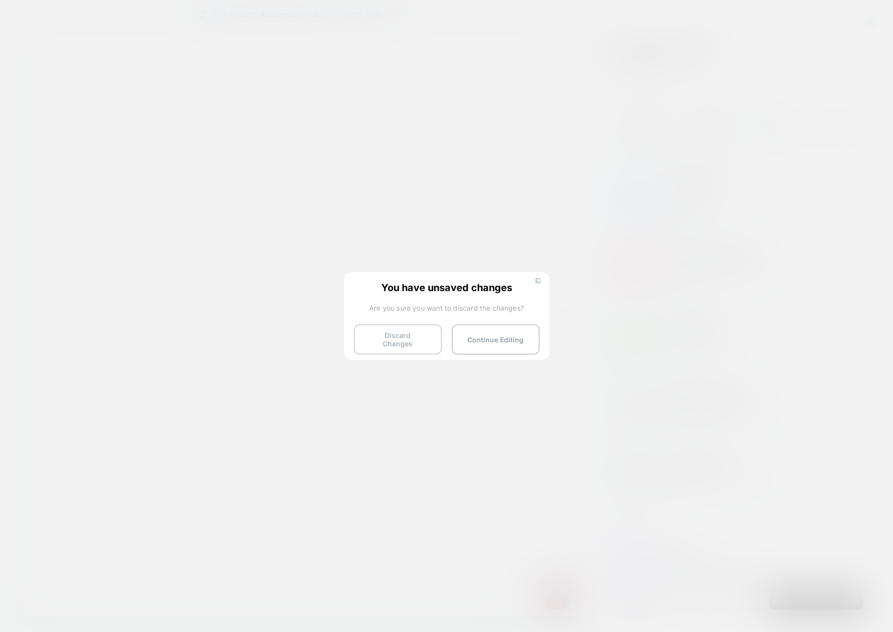
click at [409, 332] on button "Discard Changes" at bounding box center [398, 339] width 88 height 30
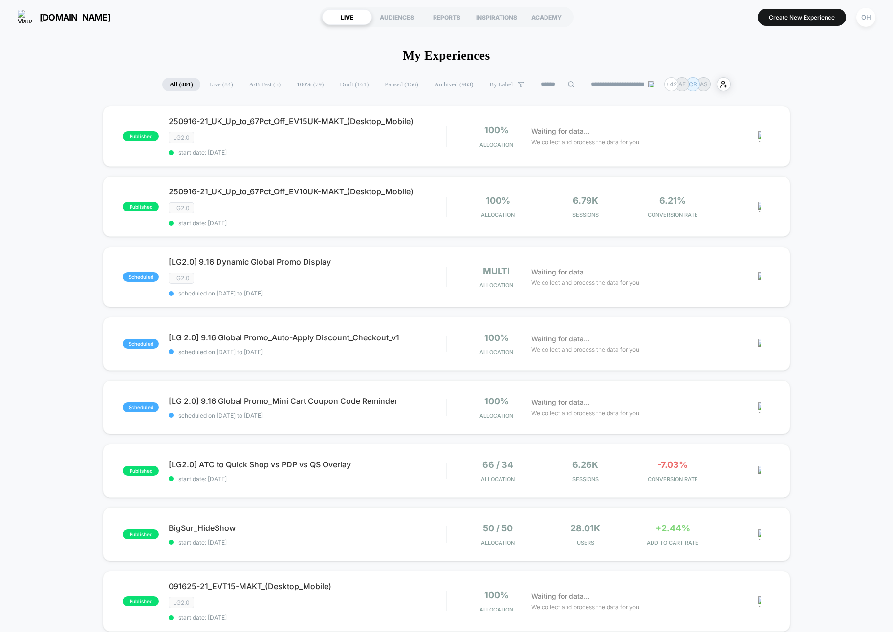
click at [783, 17] on button "Create New Experience" at bounding box center [801, 17] width 88 height 17
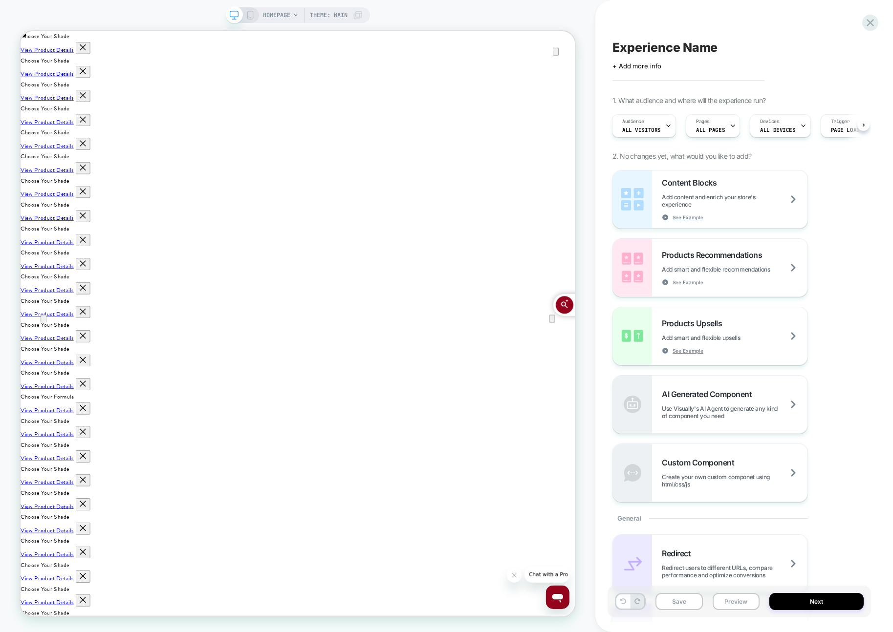
click at [296, 10] on div "HOMEPAGE Theme: MAIN" at bounding box center [313, 15] width 100 height 16
click at [273, 10] on span "HOMEPAGE" at bounding box center [276, 15] width 27 height 16
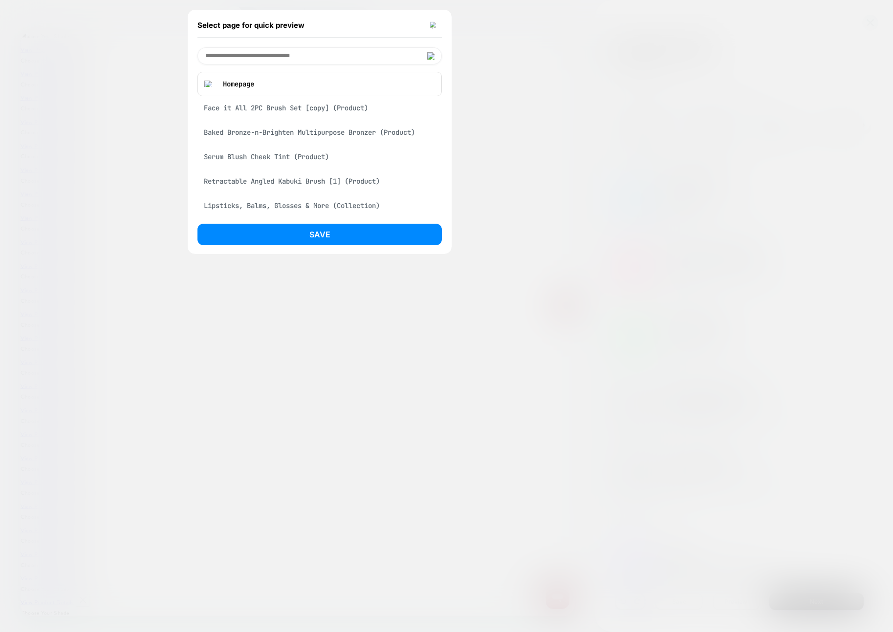
drag, startPoint x: 282, startPoint y: 134, endPoint x: 286, endPoint y: 217, distance: 83.2
click at [282, 134] on div "Baked Bronze-n-Brighten Multipurpose Bronzer (Product)" at bounding box center [319, 132] width 244 height 19
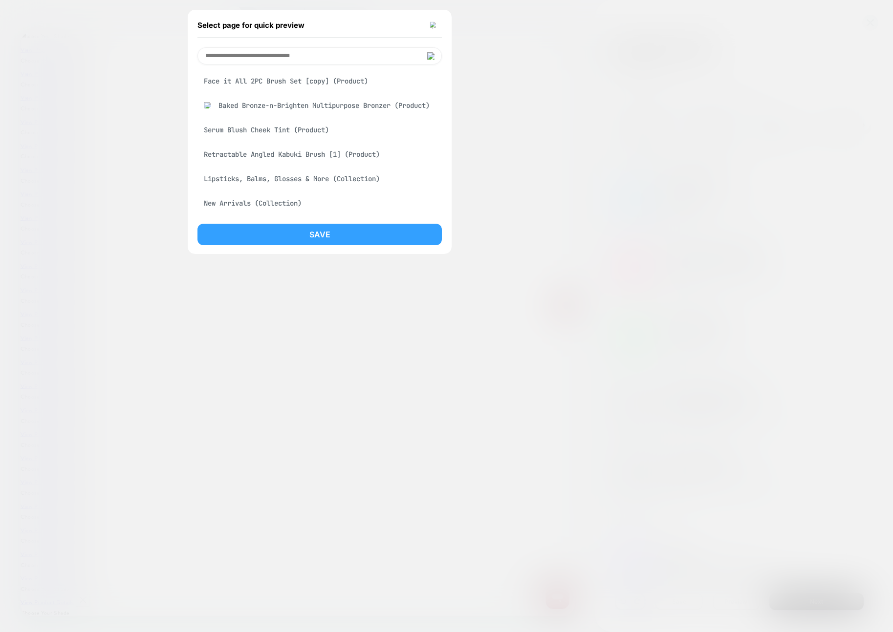
click at [291, 241] on button "Save" at bounding box center [319, 235] width 244 height 22
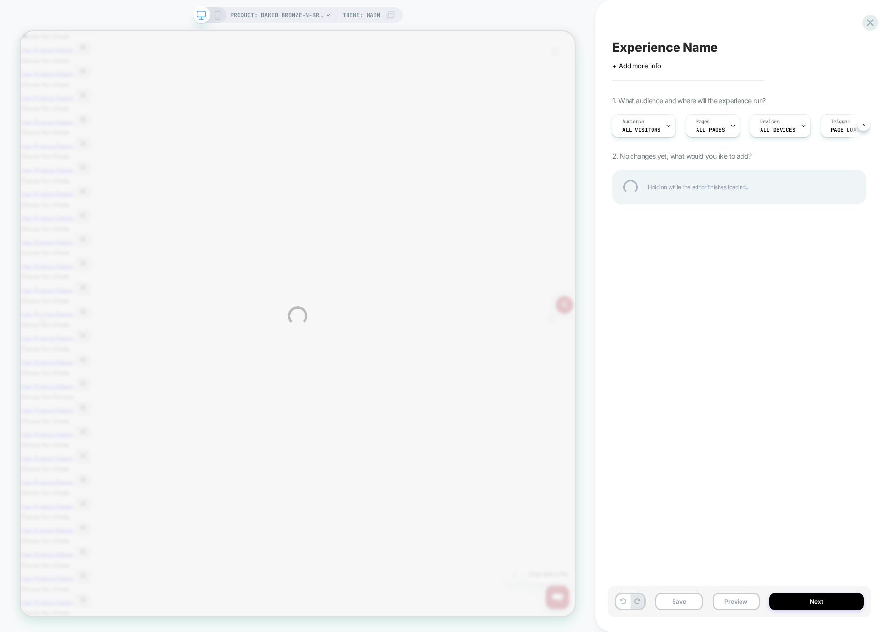
click at [857, 17] on div "PRODUCT: Baked Bronze-n-Brighten Multipurpose Bronzer PRODUCT: Baked Bronze-n-B…" at bounding box center [446, 316] width 893 height 632
click at [868, 19] on div at bounding box center [870, 23] width 20 height 20
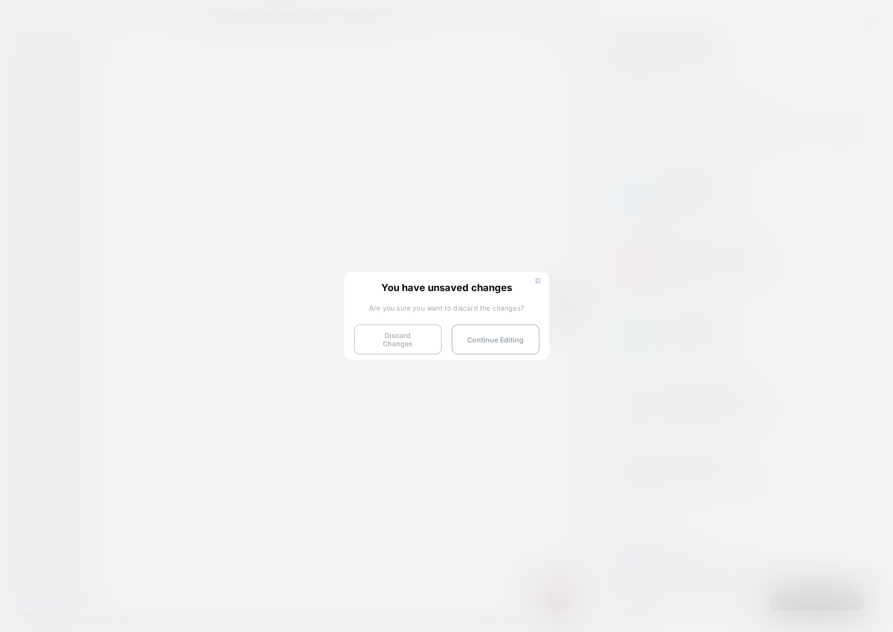
scroll to position [0, 1]
click at [410, 337] on button "Discard Changes" at bounding box center [398, 339] width 88 height 30
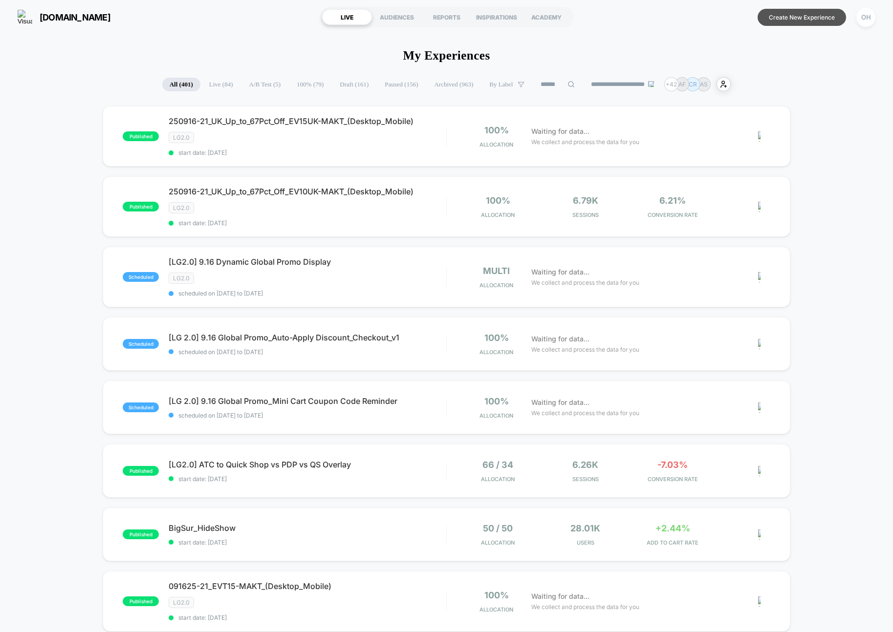
click at [793, 15] on button "Create New Experience" at bounding box center [801, 17] width 88 height 17
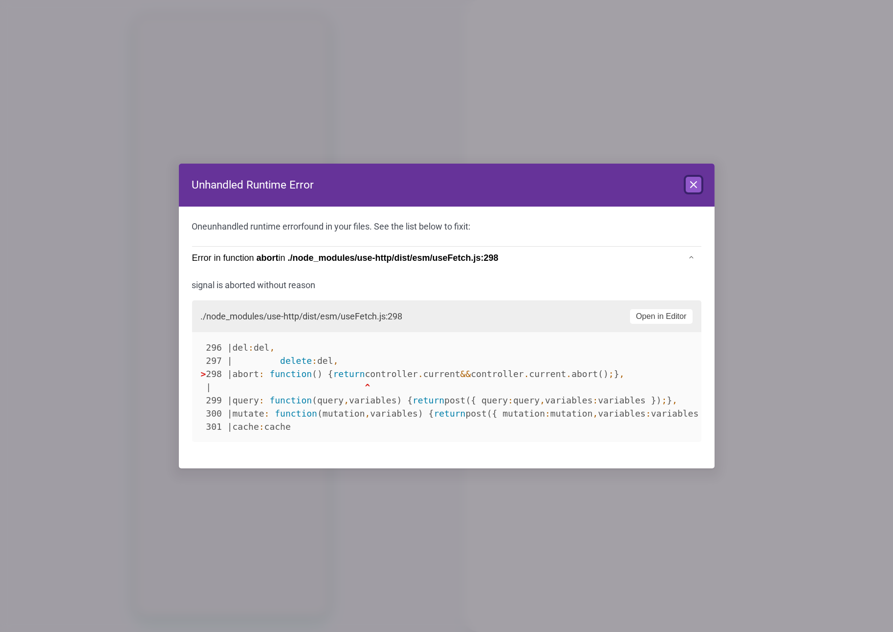
click at [690, 186] on icon at bounding box center [694, 185] width 12 height 12
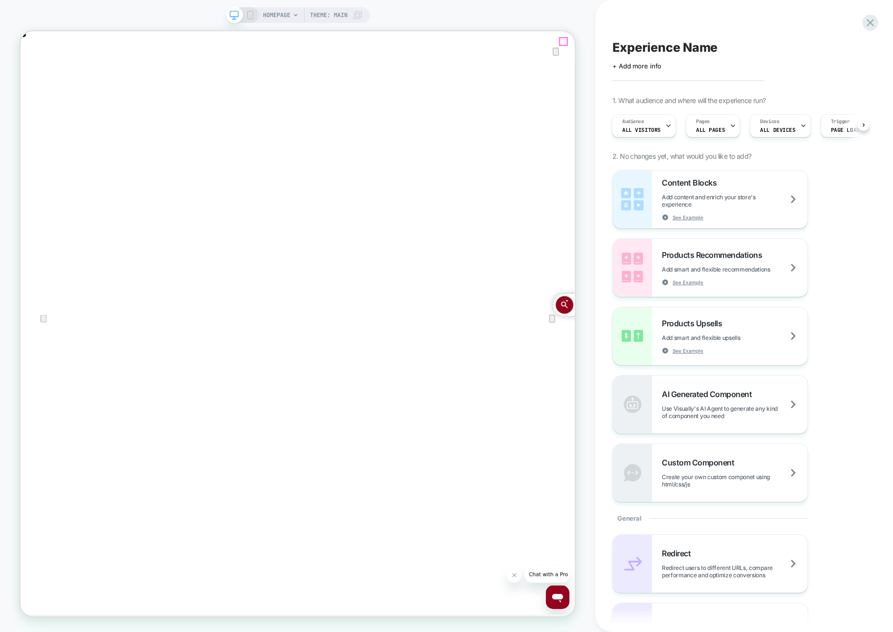
click at [36, 75] on icon "Close" at bounding box center [30, 81] width 12 height 12
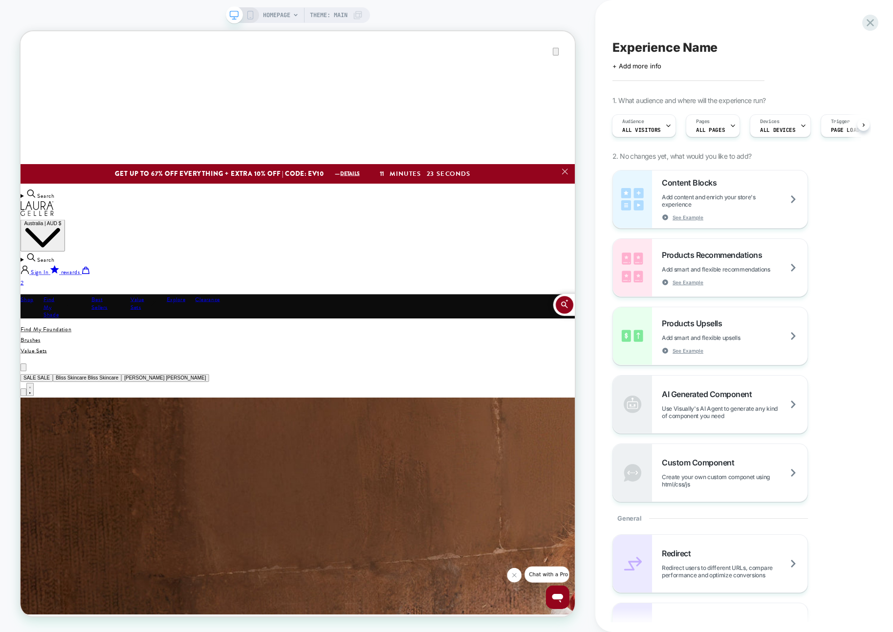
scroll to position [0, 1479]
click at [284, 17] on span "HOMEPAGE" at bounding box center [276, 15] width 27 height 16
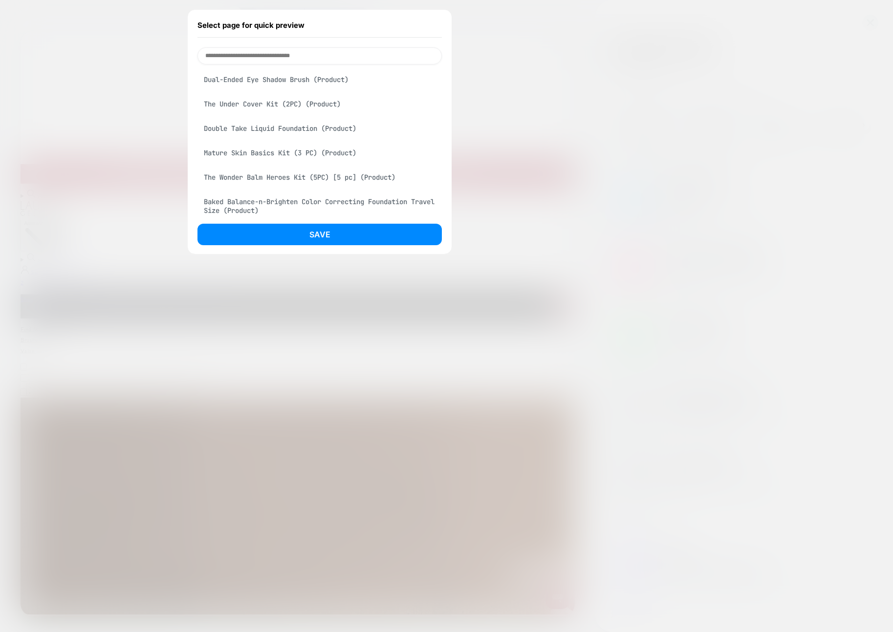
scroll to position [2322, 0]
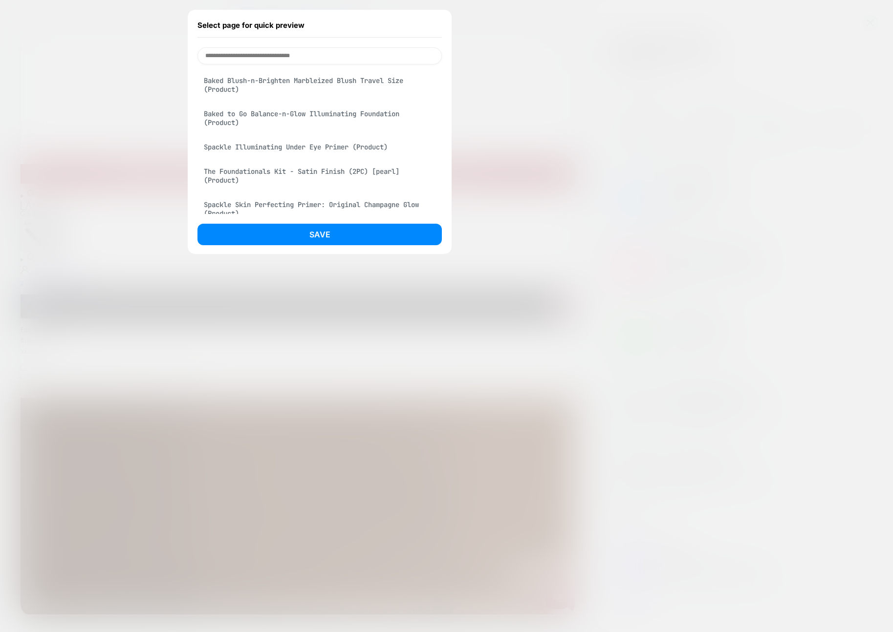
click at [304, 156] on div "Spackle Illuminating Under Eye Primer (Product)" at bounding box center [319, 147] width 244 height 19
click at [308, 221] on div "Select page for quick preview Spackle Illuminating Under Eye Primer (Product) F…" at bounding box center [320, 132] width 264 height 244
click at [318, 233] on button "Save" at bounding box center [319, 235] width 244 height 22
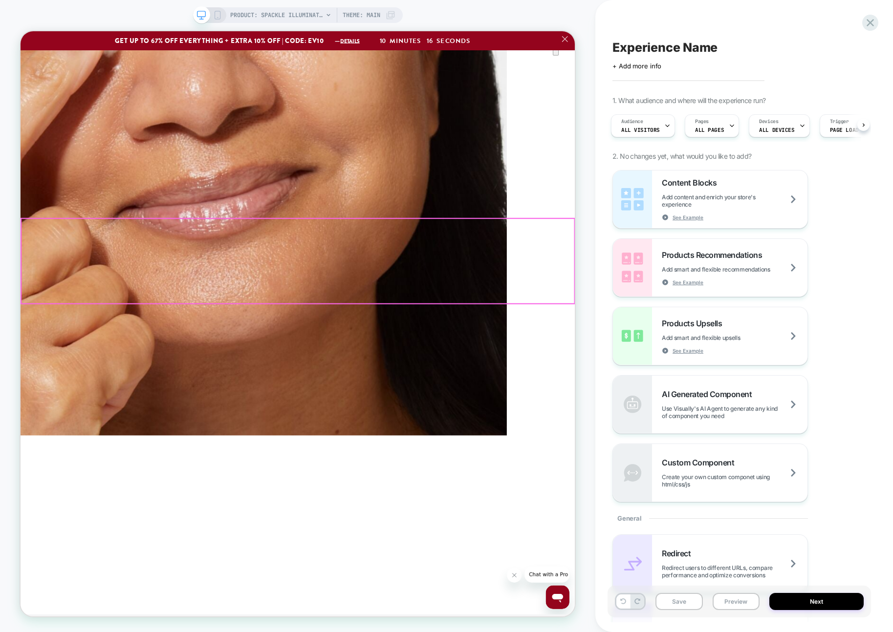
scroll to position [2388, 0]
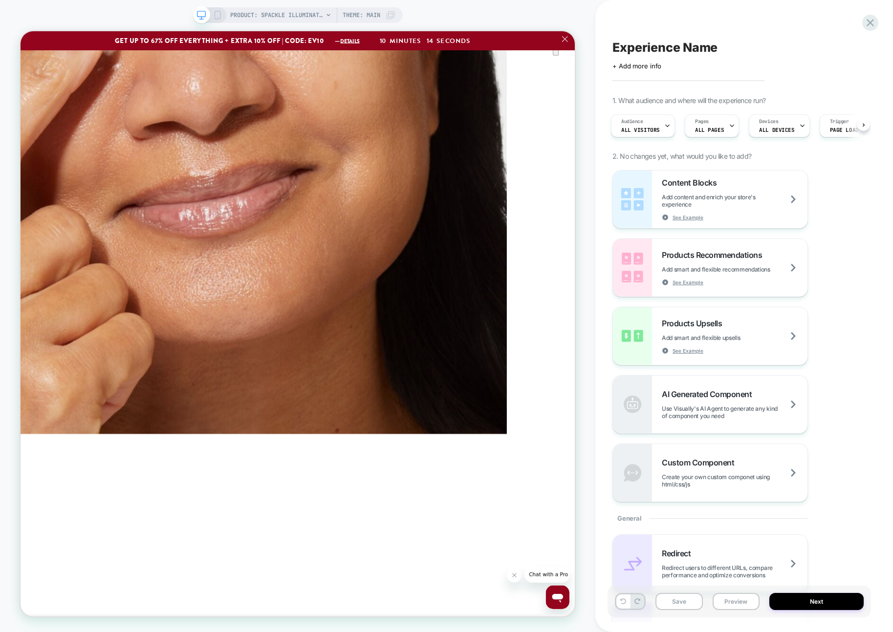
click at [589, 229] on div "PRODUCT: Spackle Illuminating Under Eye Primer PRODUCT: Spackle Illuminating Un…" at bounding box center [297, 316] width 595 height 613
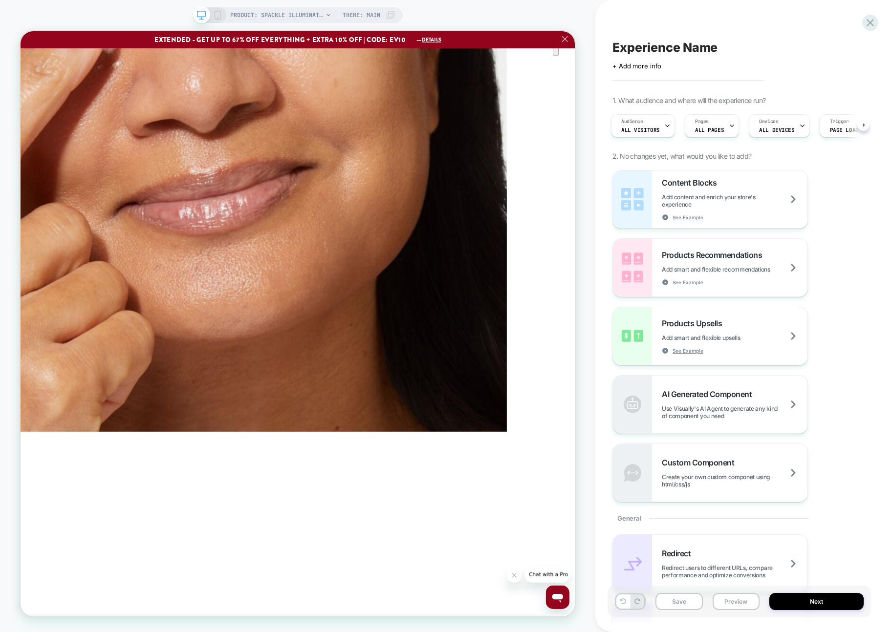
scroll to position [2383, 0]
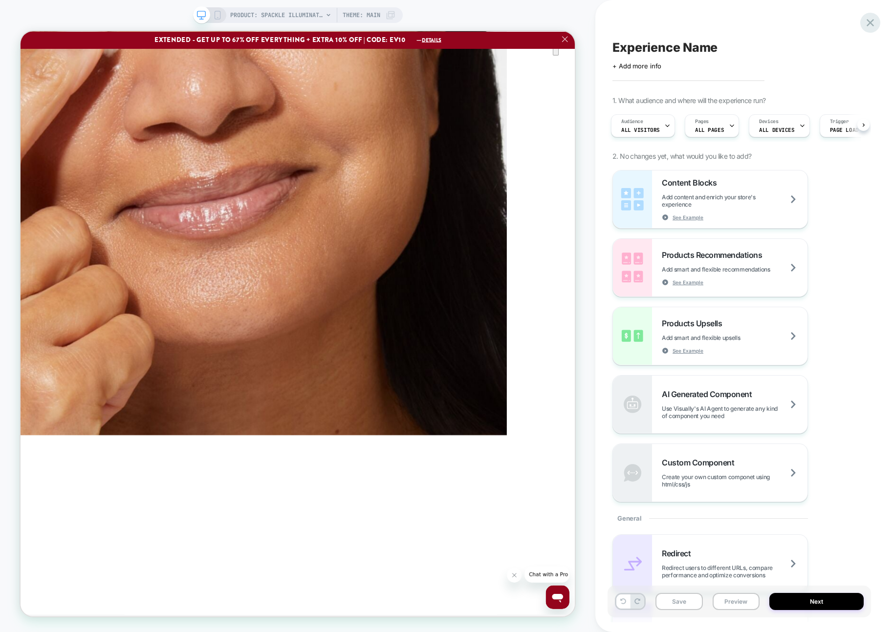
click at [864, 22] on icon at bounding box center [870, 22] width 13 height 13
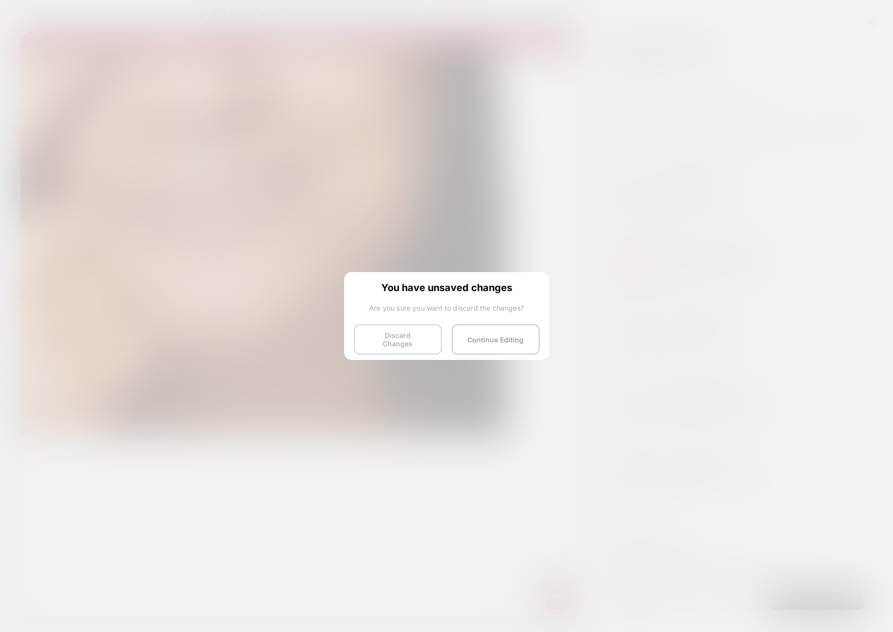
click at [431, 323] on div "You have unsaved changes Are you sure you want to discard the changes? Discard …" at bounding box center [446, 315] width 205 height 86
click at [429, 330] on button "Discard Changes" at bounding box center [398, 339] width 88 height 30
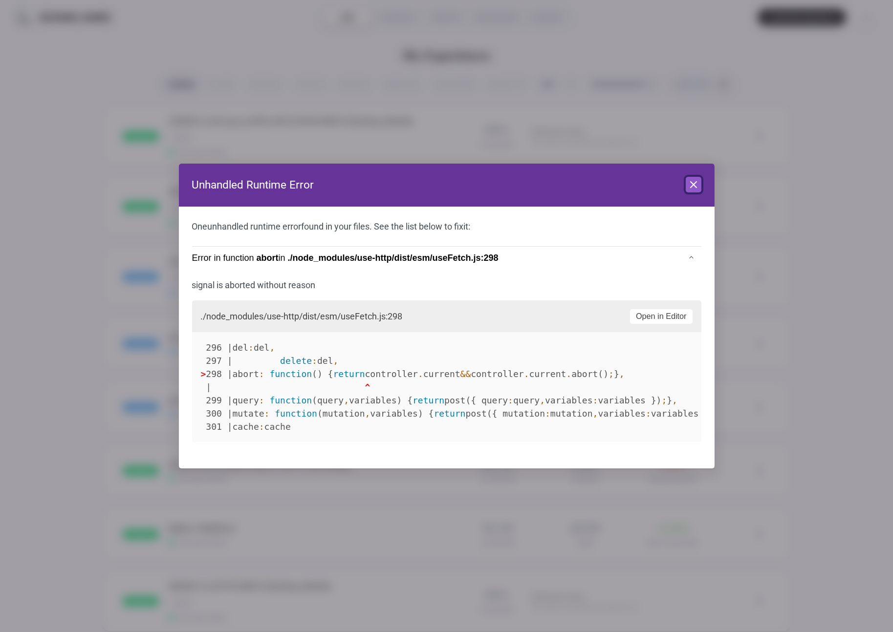
click at [696, 186] on icon at bounding box center [694, 185] width 12 height 12
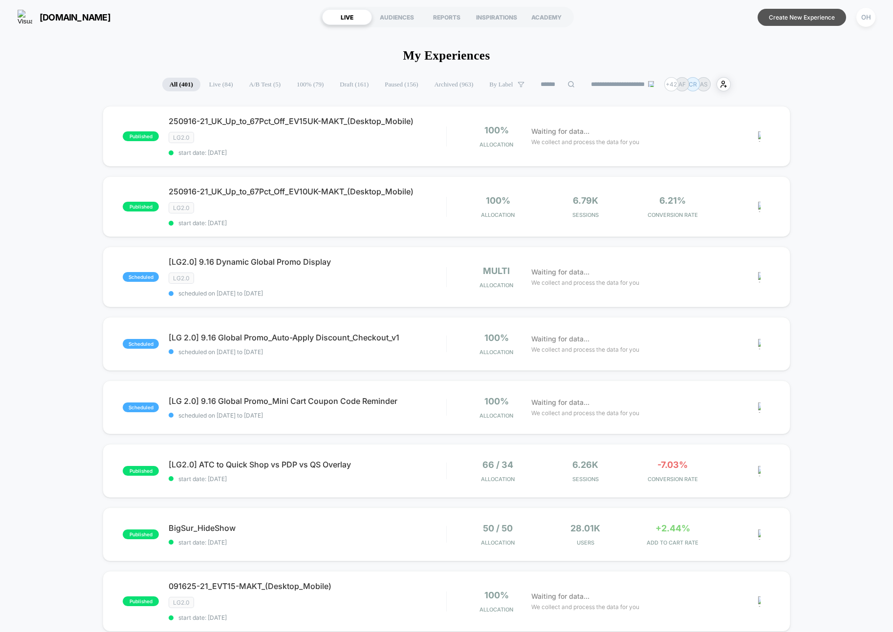
click at [776, 23] on button "Create New Experience" at bounding box center [801, 17] width 88 height 17
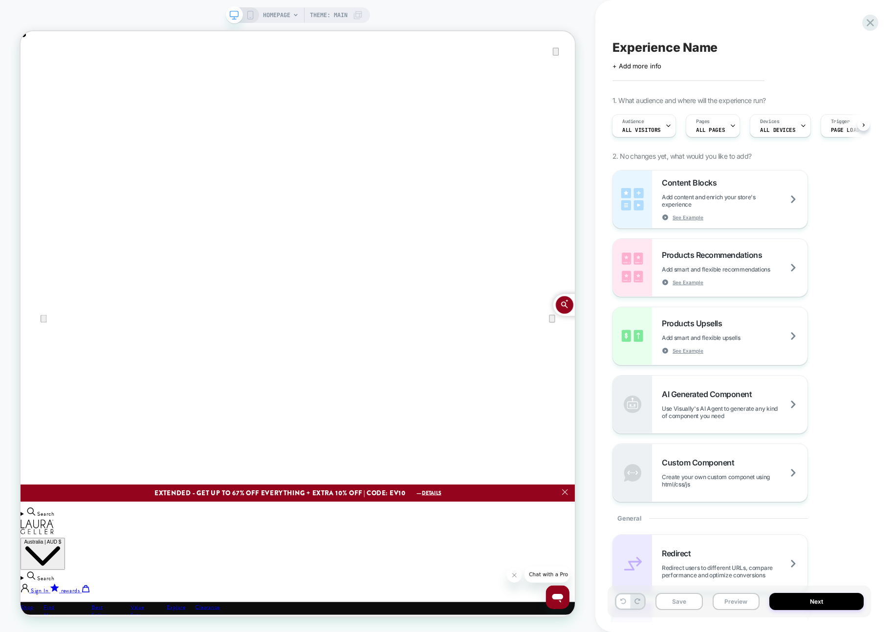
scroll to position [0, 739]
click at [777, 24] on div "Experience Name Click to edit experience details + Add more info 1. What audien…" at bounding box center [738, 316] width 263 height 613
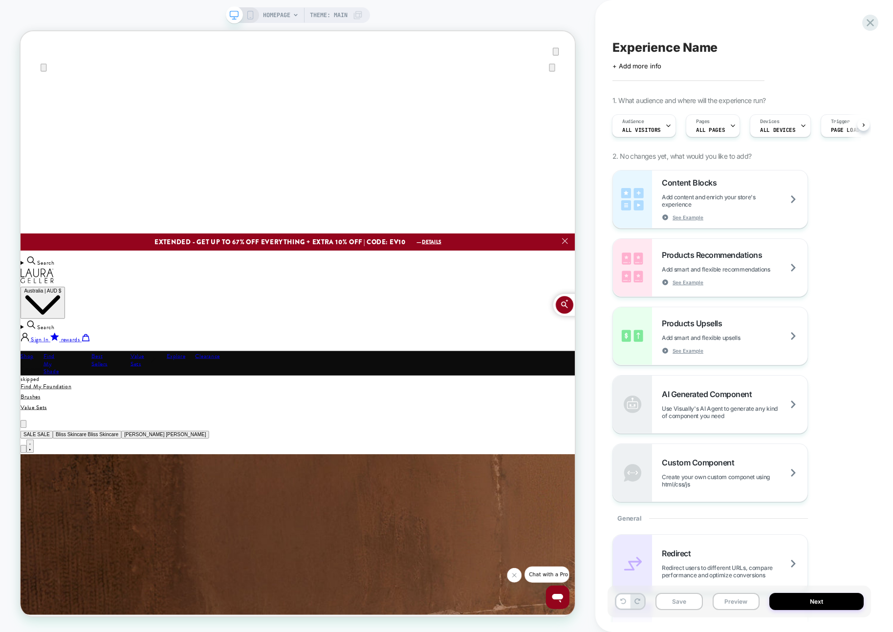
scroll to position [0, 0]
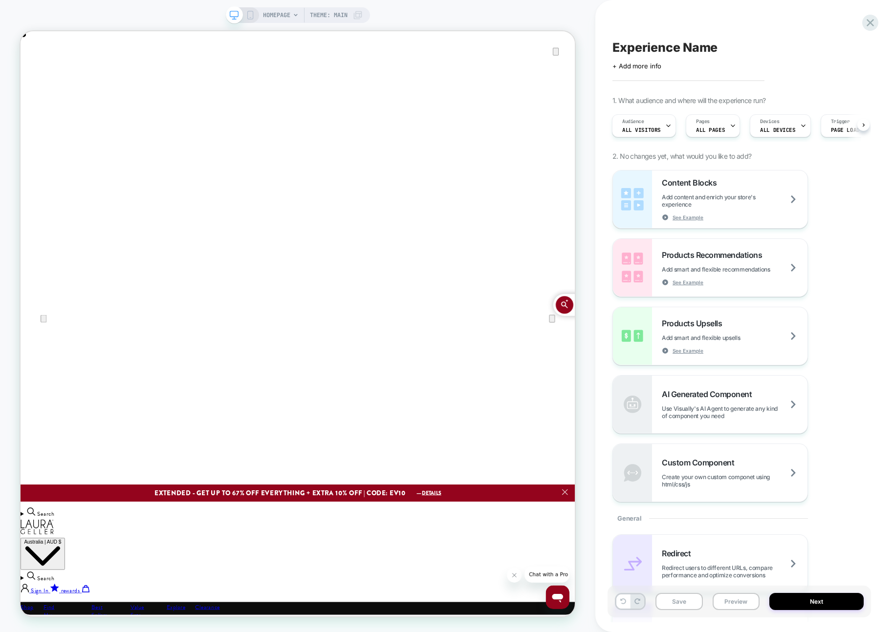
click at [267, 9] on span "HOMEPAGE" at bounding box center [276, 15] width 27 height 16
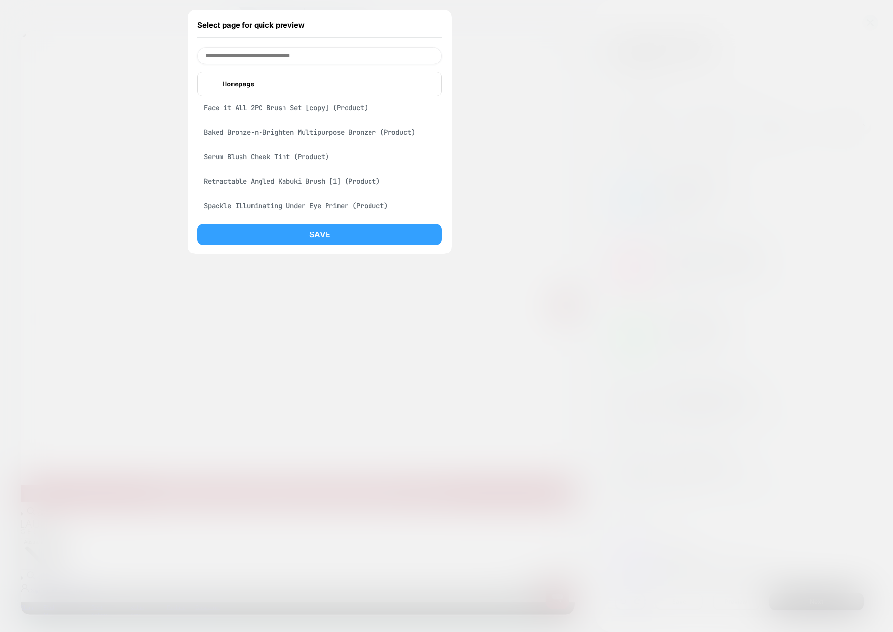
drag, startPoint x: 365, startPoint y: 187, endPoint x: 367, endPoint y: 229, distance: 42.1
click at [365, 187] on div "Retractable Angled Kabuki Brush [1] (Product)" at bounding box center [319, 181] width 244 height 19
click at [367, 237] on button "Save" at bounding box center [319, 235] width 244 height 22
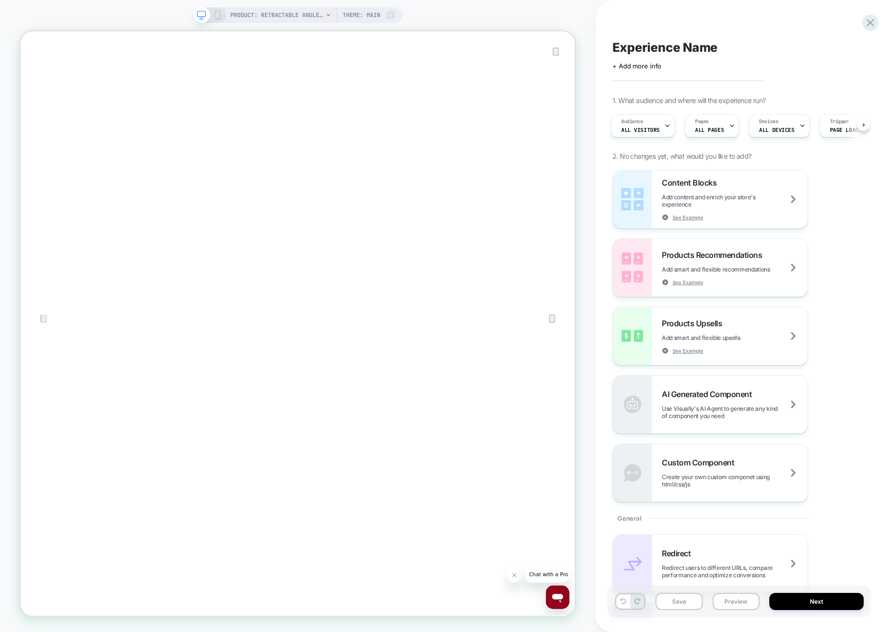
click at [857, 28] on div "Experience Name Click to edit experience details + Add more info 1. What audien…" at bounding box center [738, 316] width 263 height 613
click at [863, 25] on div at bounding box center [870, 23] width 20 height 20
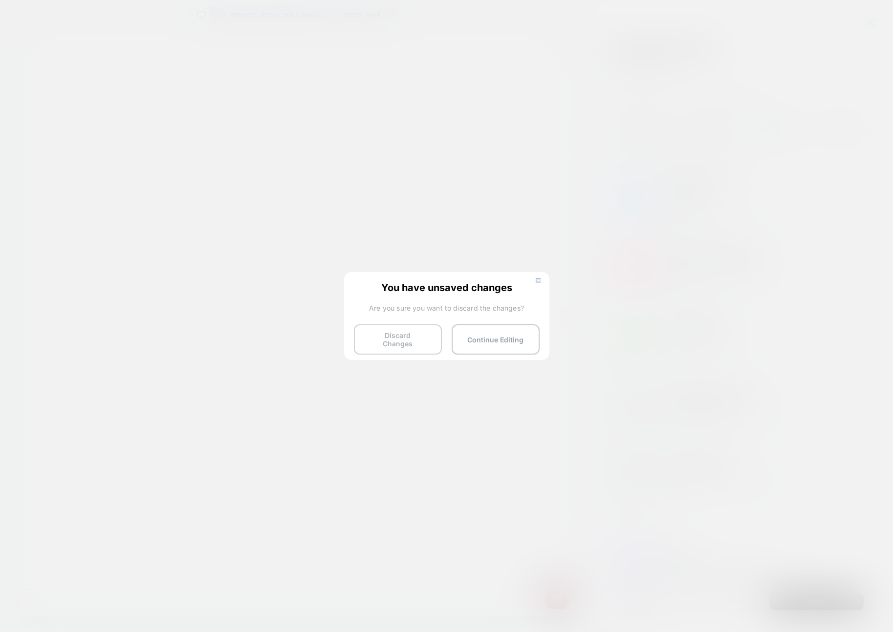
click at [400, 342] on button "Discard Changes" at bounding box center [398, 339] width 88 height 30
click at [422, 334] on button "Discard Changes" at bounding box center [398, 339] width 88 height 30
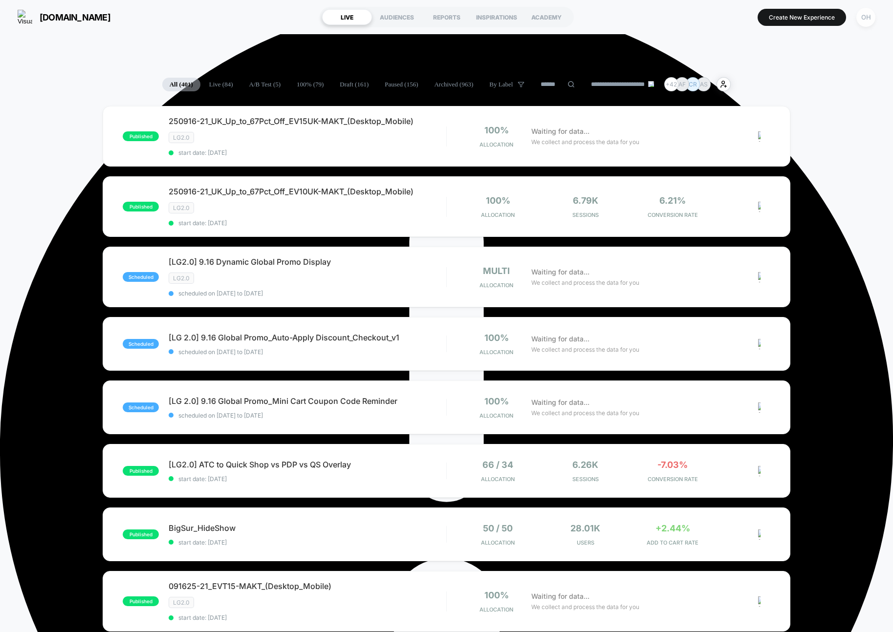
click at [864, 19] on div "**********" at bounding box center [446, 316] width 893 height 632
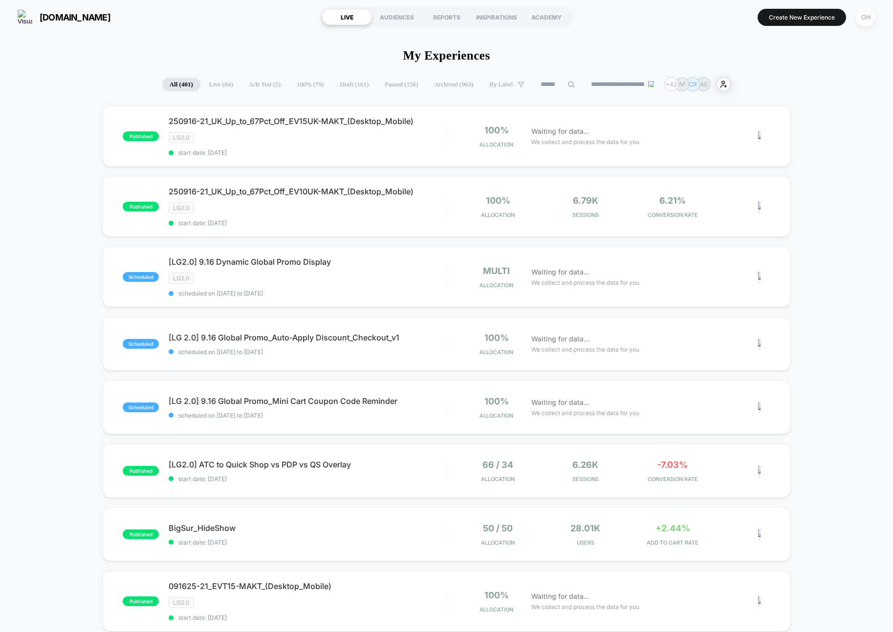
click at [864, 19] on div "OH" at bounding box center [865, 17] width 19 height 19
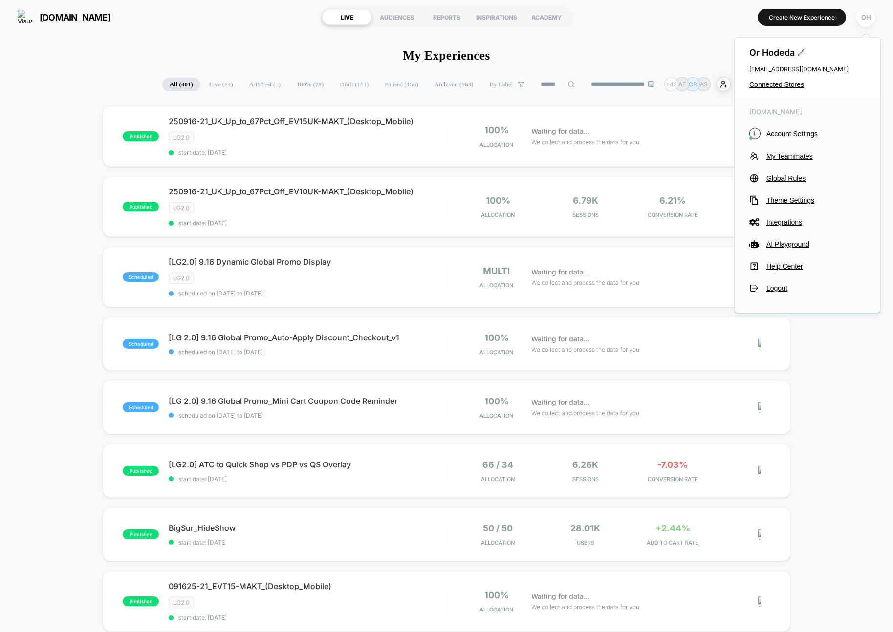
click at [802, 139] on div "laurageller.com L Account Settings My Teammates Global Rules Theme Settings Int…" at bounding box center [807, 200] width 146 height 205
click at [798, 134] on span "Account Settings" at bounding box center [815, 134] width 99 height 8
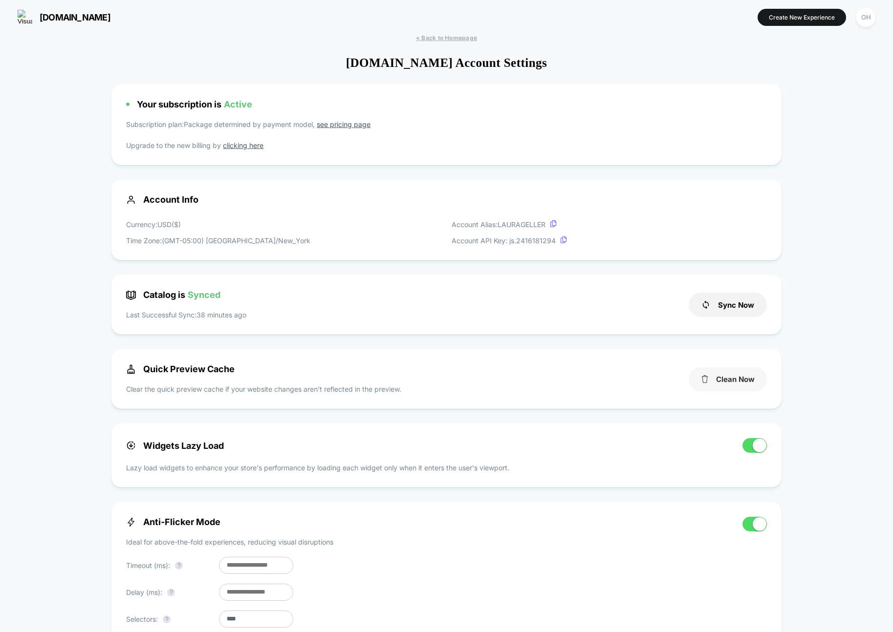
scroll to position [132, 0]
click at [738, 388] on button "Clean Now" at bounding box center [728, 379] width 78 height 24
click at [806, 12] on button "Create New Experience" at bounding box center [801, 17] width 88 height 17
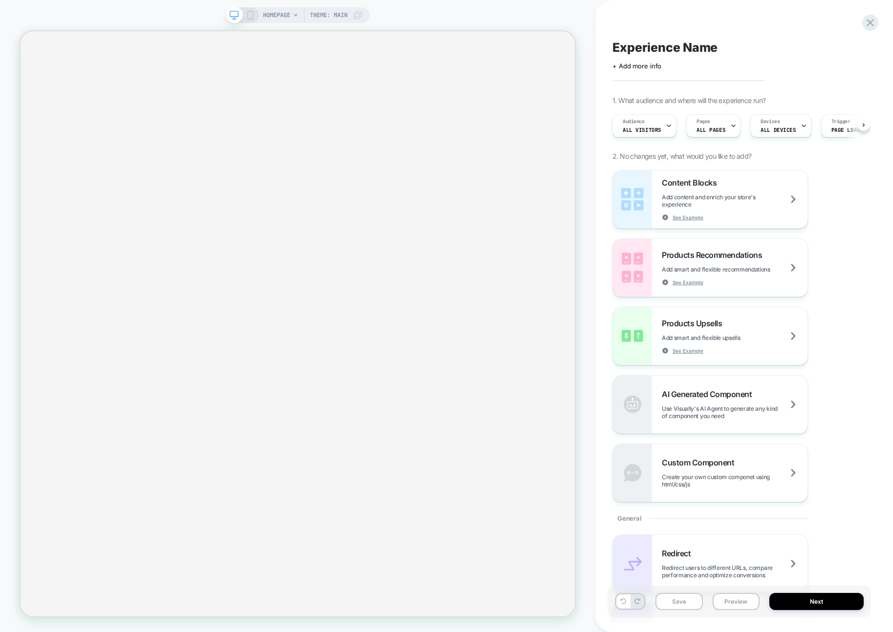
scroll to position [0, 0]
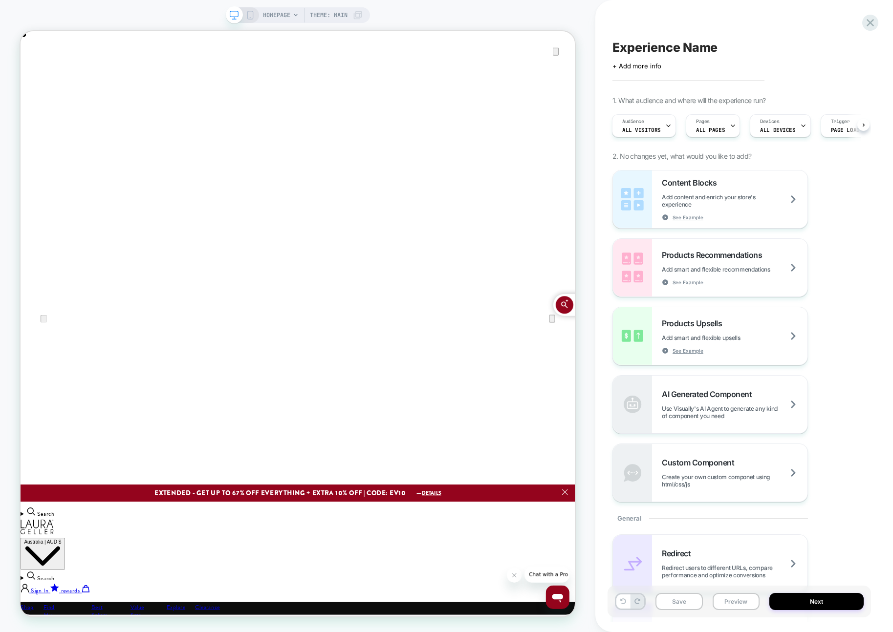
scroll to position [0, 1479]
click at [806, 11] on div "Experience Name Click to edit experience details + Add more info 1. What audien…" at bounding box center [738, 316] width 263 height 613
click at [298, 11] on div "HOMEPAGE Theme: MAIN" at bounding box center [313, 15] width 100 height 16
click at [277, 12] on span "HOMEPAGE" at bounding box center [276, 15] width 27 height 16
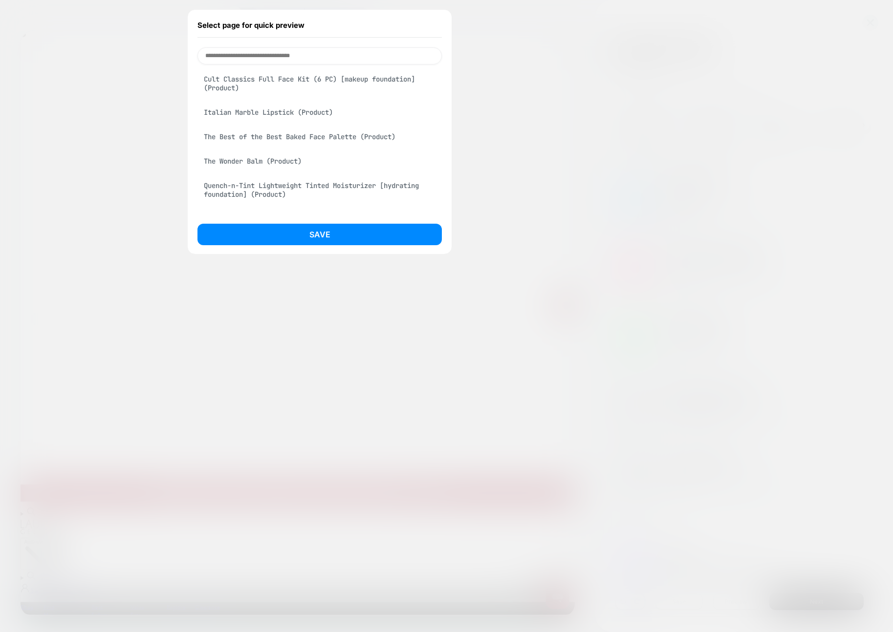
scroll to position [1052, 0]
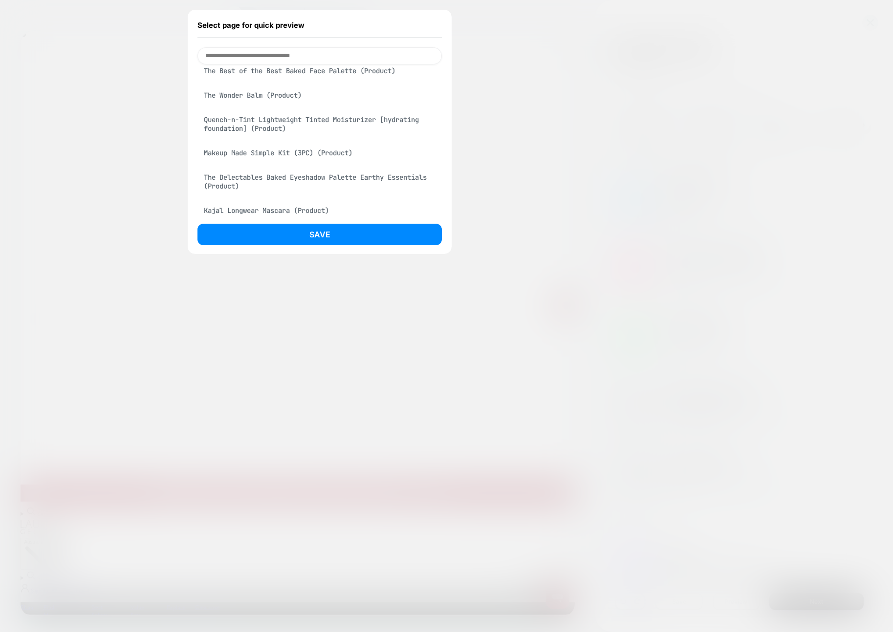
drag, startPoint x: 364, startPoint y: 90, endPoint x: 362, endPoint y: 101, distance: 10.9
click at [364, 80] on div "The Best of the Best Baked Face Palette (Product)" at bounding box center [319, 71] width 244 height 19
click at [377, 240] on button "Save" at bounding box center [319, 235] width 244 height 22
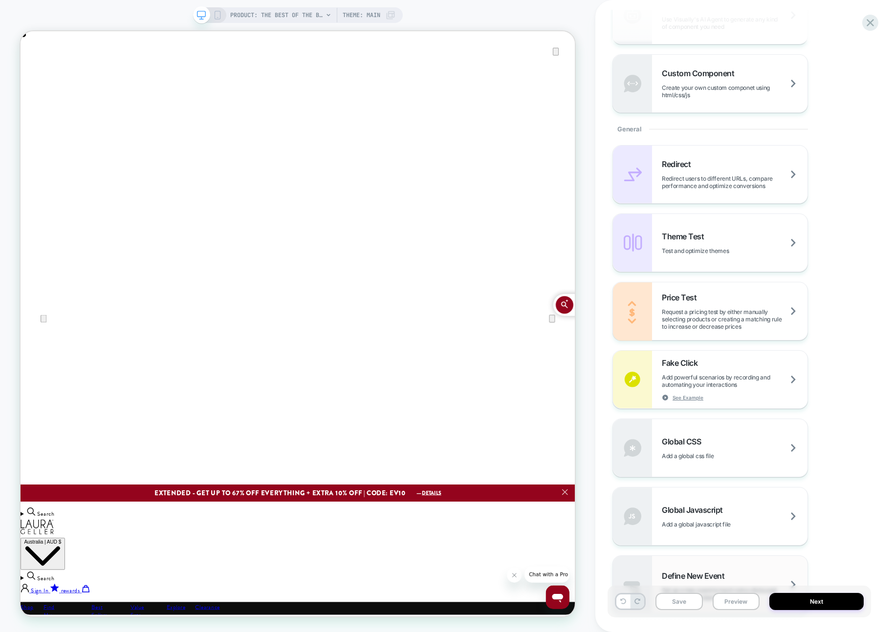
scroll to position [610, 0]
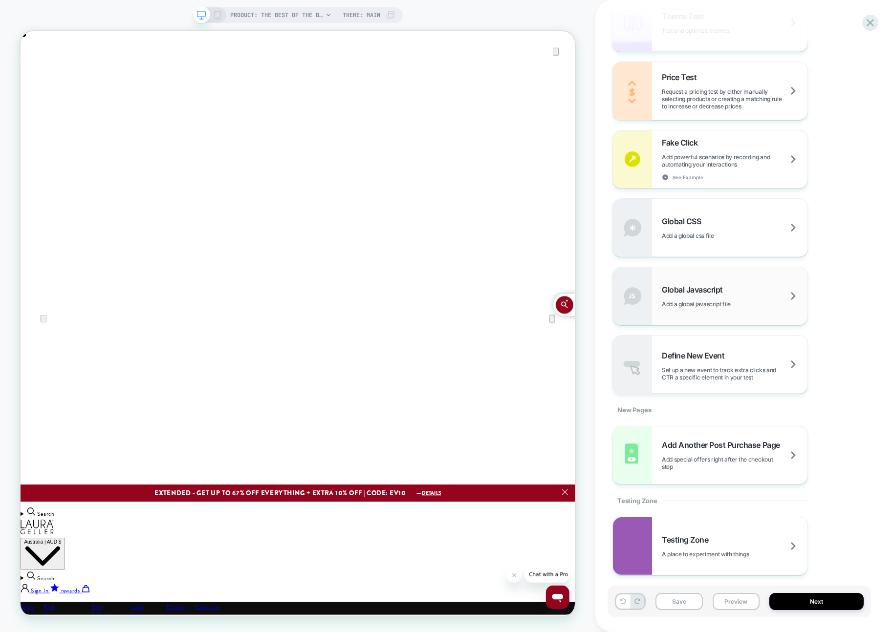
click at [673, 307] on span "Add a global javascript file" at bounding box center [708, 304] width 93 height 7
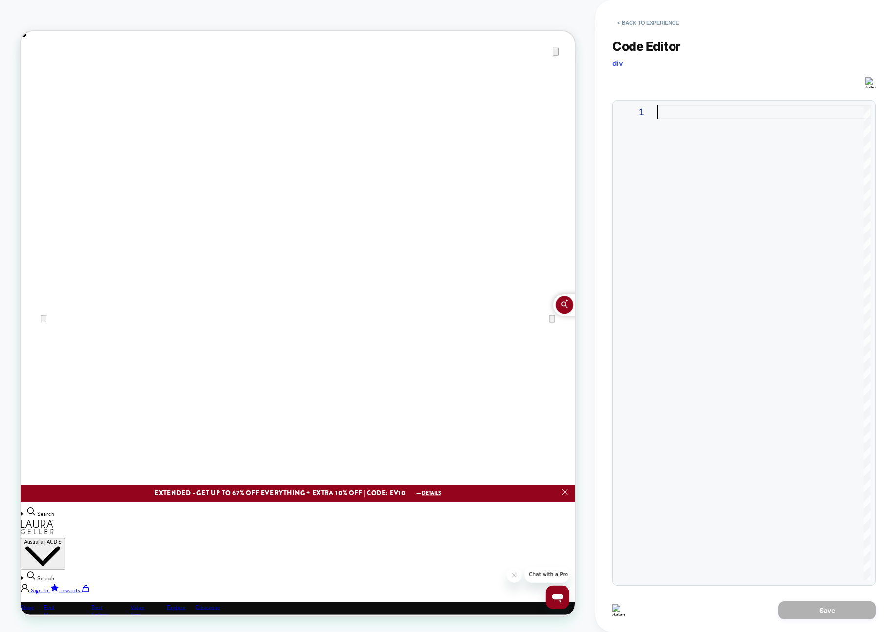
click at [666, 257] on div at bounding box center [764, 343] width 214 height 475
type textarea "**********"
drag, startPoint x: 816, startPoint y: 607, endPoint x: 813, endPoint y: 602, distance: 5.5
click at [816, 607] on button "Save" at bounding box center [827, 611] width 98 height 18
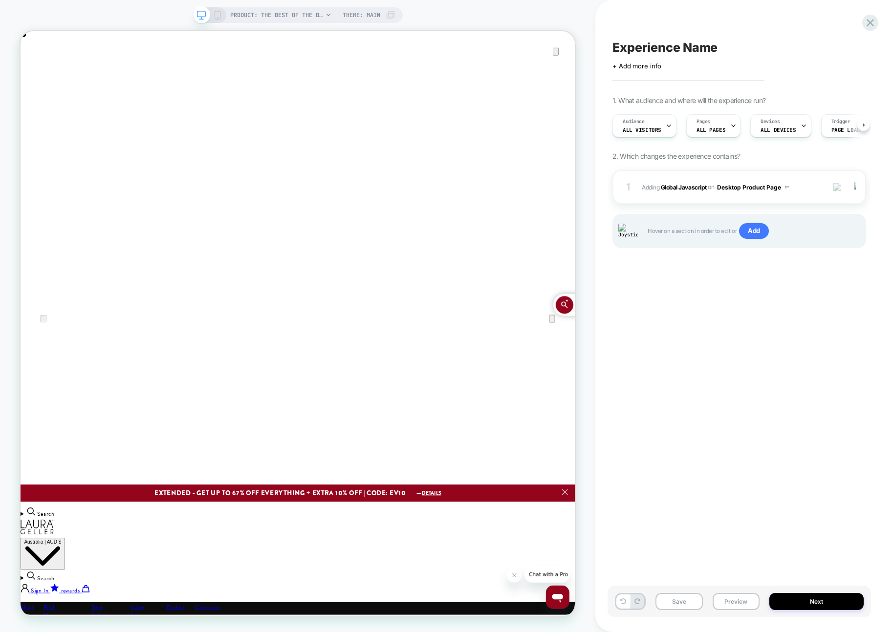
scroll to position [0, 0]
click at [591, 117] on div "PRODUCT: The Best of the Best Baked Face Palette PRODUCT: The Best of the Best …" at bounding box center [297, 316] width 595 height 613
